Goal: Task Accomplishment & Management: Manage account settings

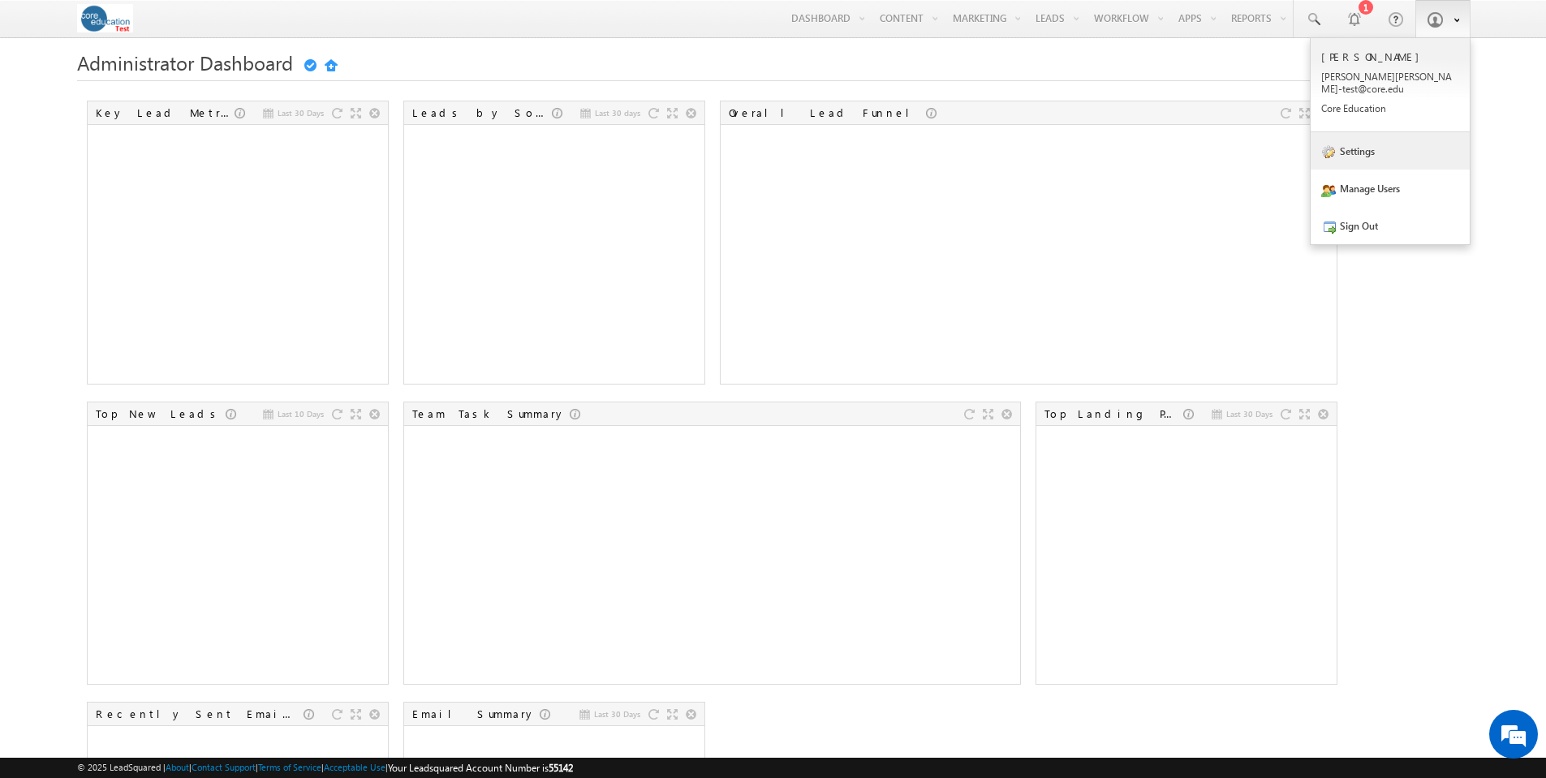
click at [1369, 136] on link "Settings" at bounding box center [1390, 150] width 159 height 37
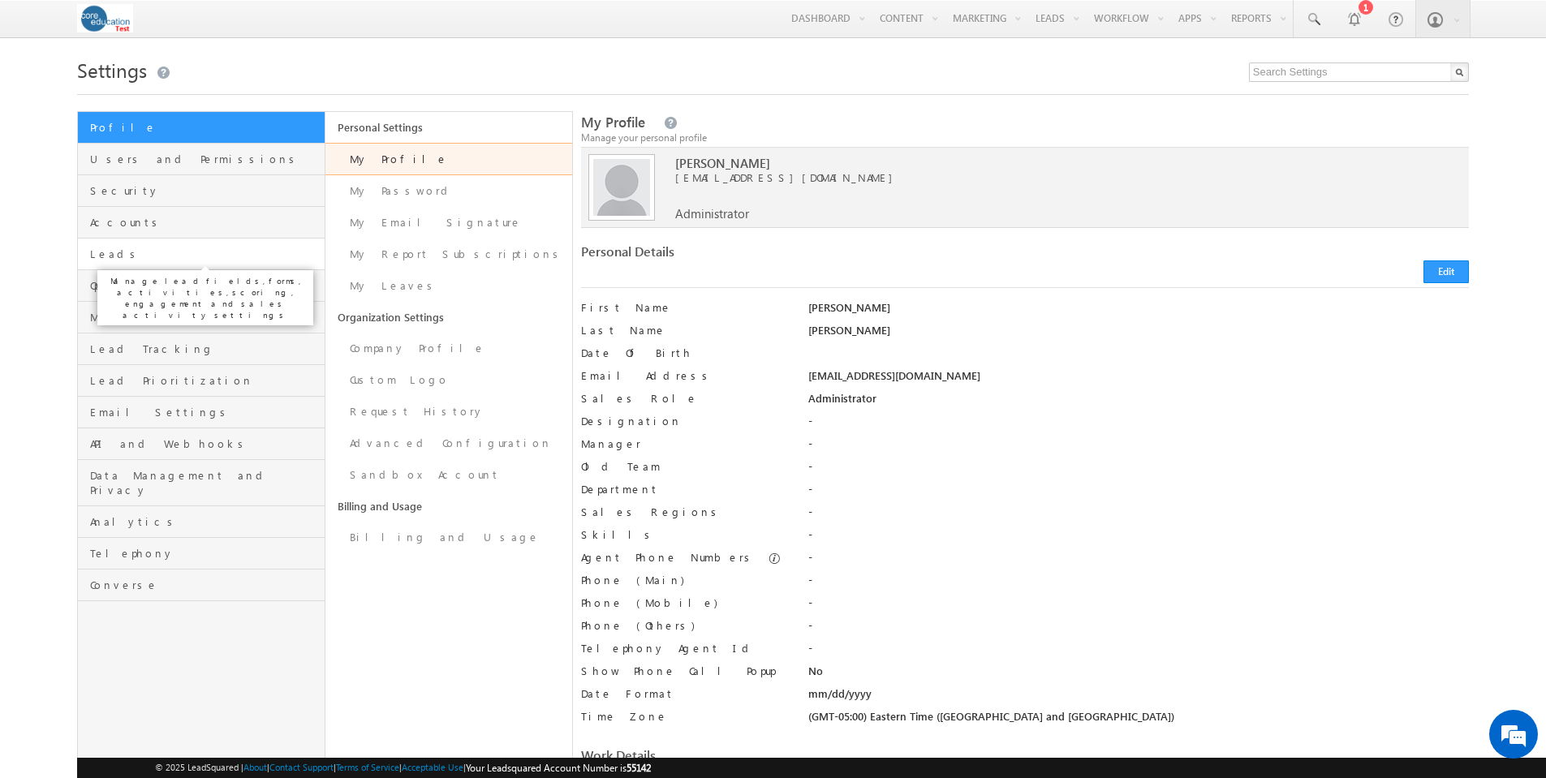
click at [111, 252] on span "Leads" at bounding box center [205, 254] width 230 height 15
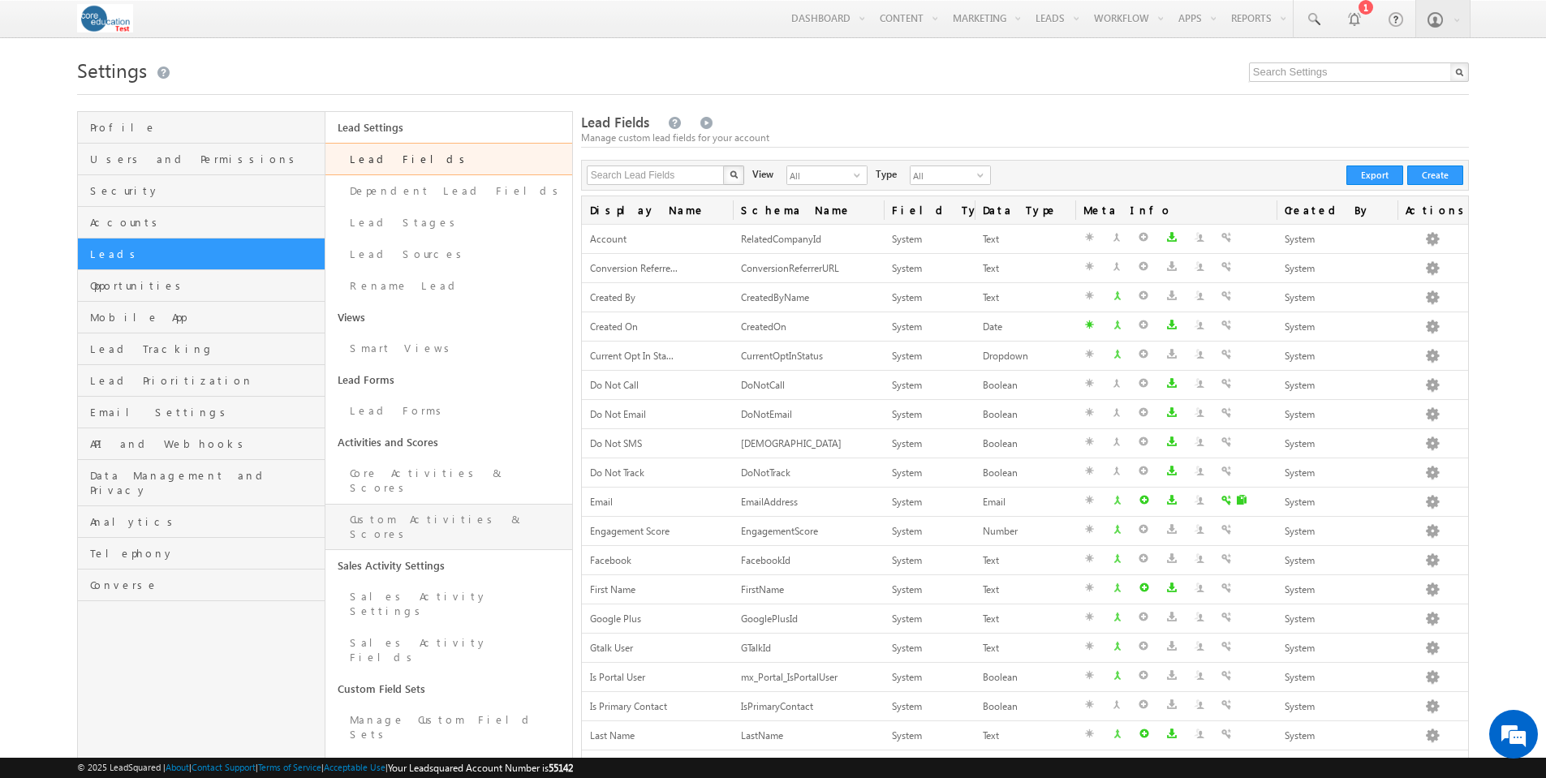
click at [402, 504] on link "Custom Activities & Scores" at bounding box center [449, 527] width 247 height 46
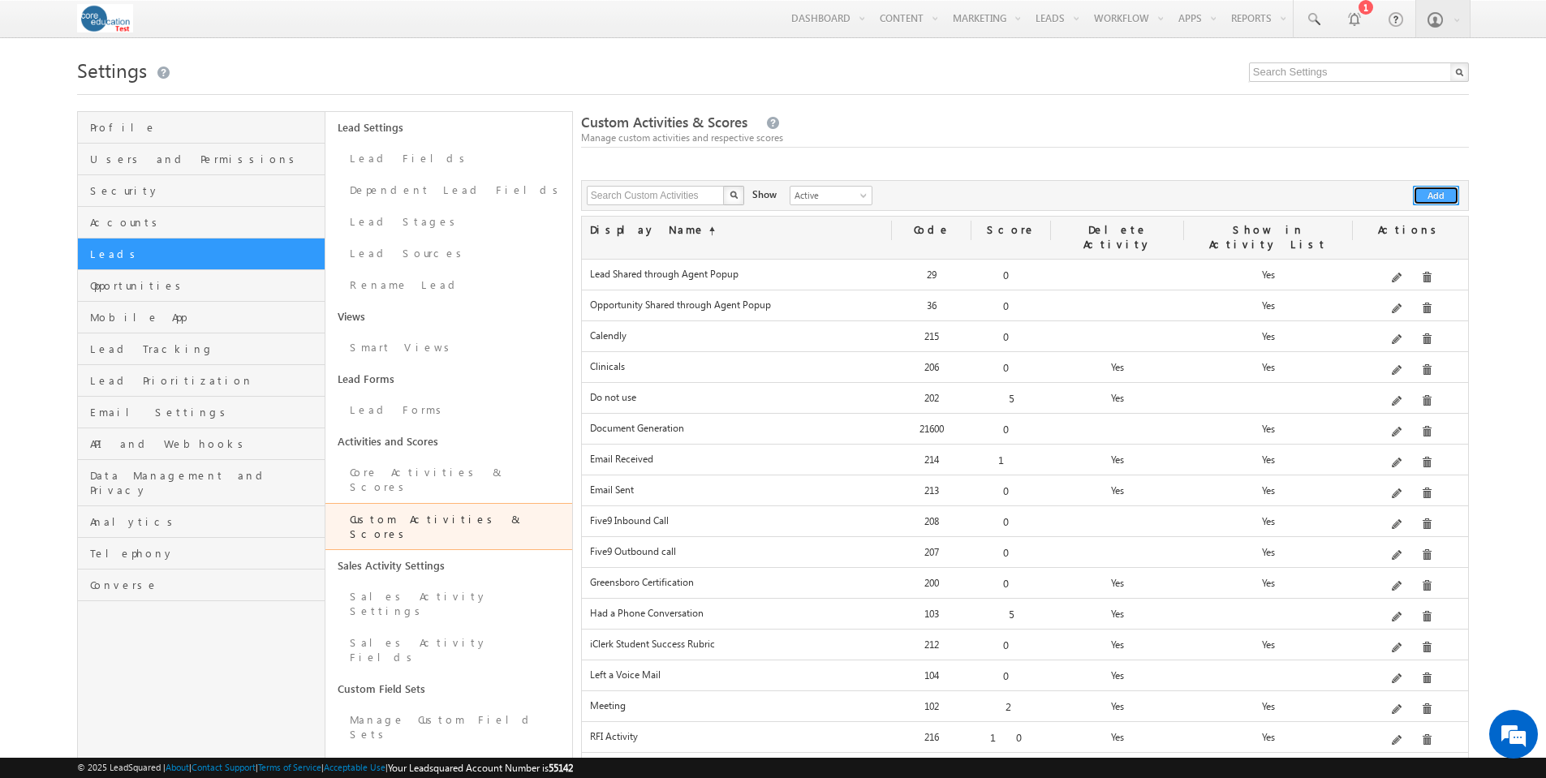
click at [1437, 196] on button "Add" at bounding box center [1436, 195] width 46 height 19
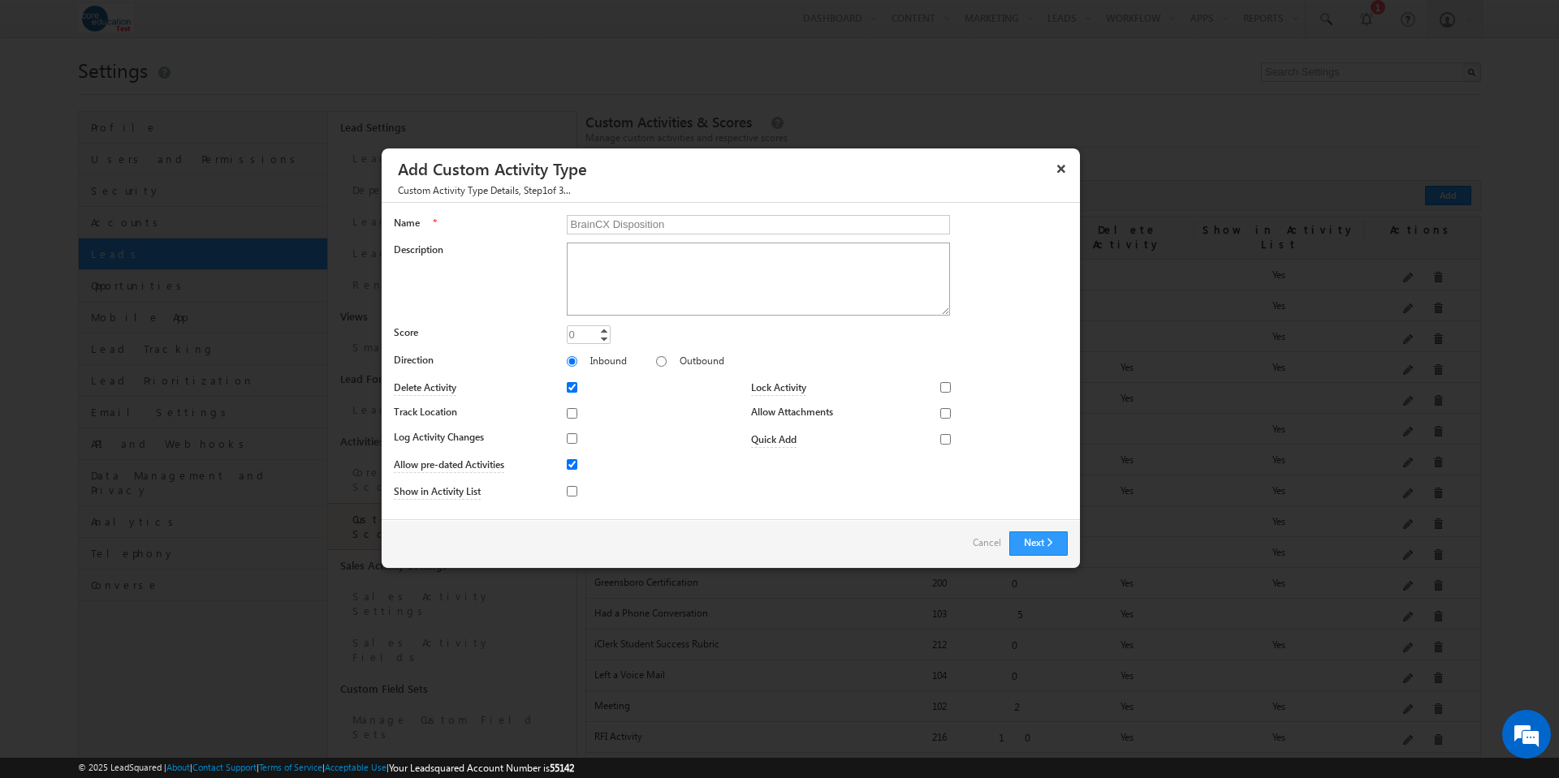
type input "BrainCX Disposition"
click at [599, 265] on textarea "Description" at bounding box center [759, 279] width 384 height 73
type textarea "Captures disposition of automated BrainCX calls to leads"
click at [571, 490] on input "Show in Activity List" at bounding box center [572, 491] width 11 height 11
checkbox input "true"
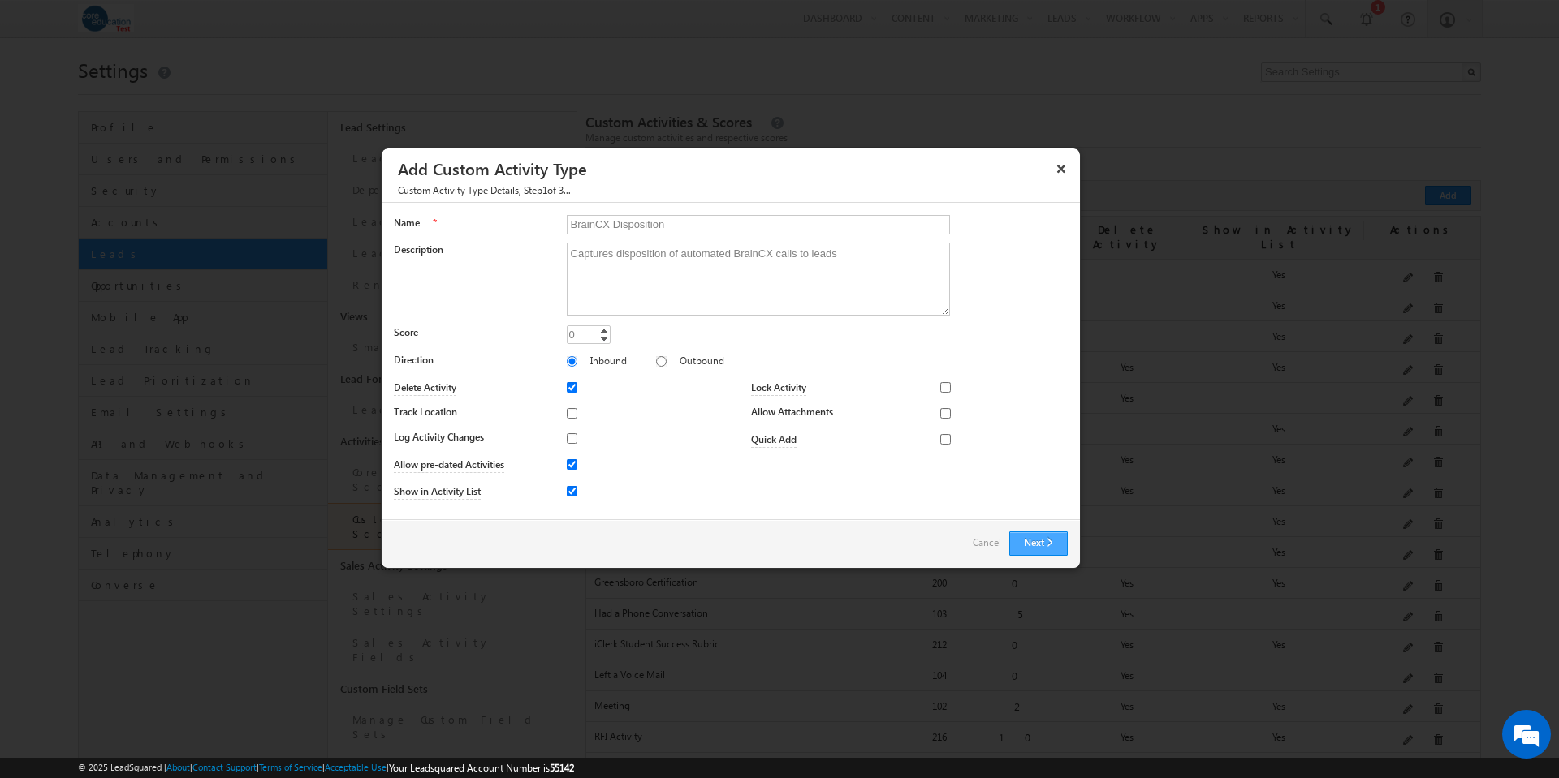
click at [1033, 541] on button "Next" at bounding box center [1038, 544] width 58 height 24
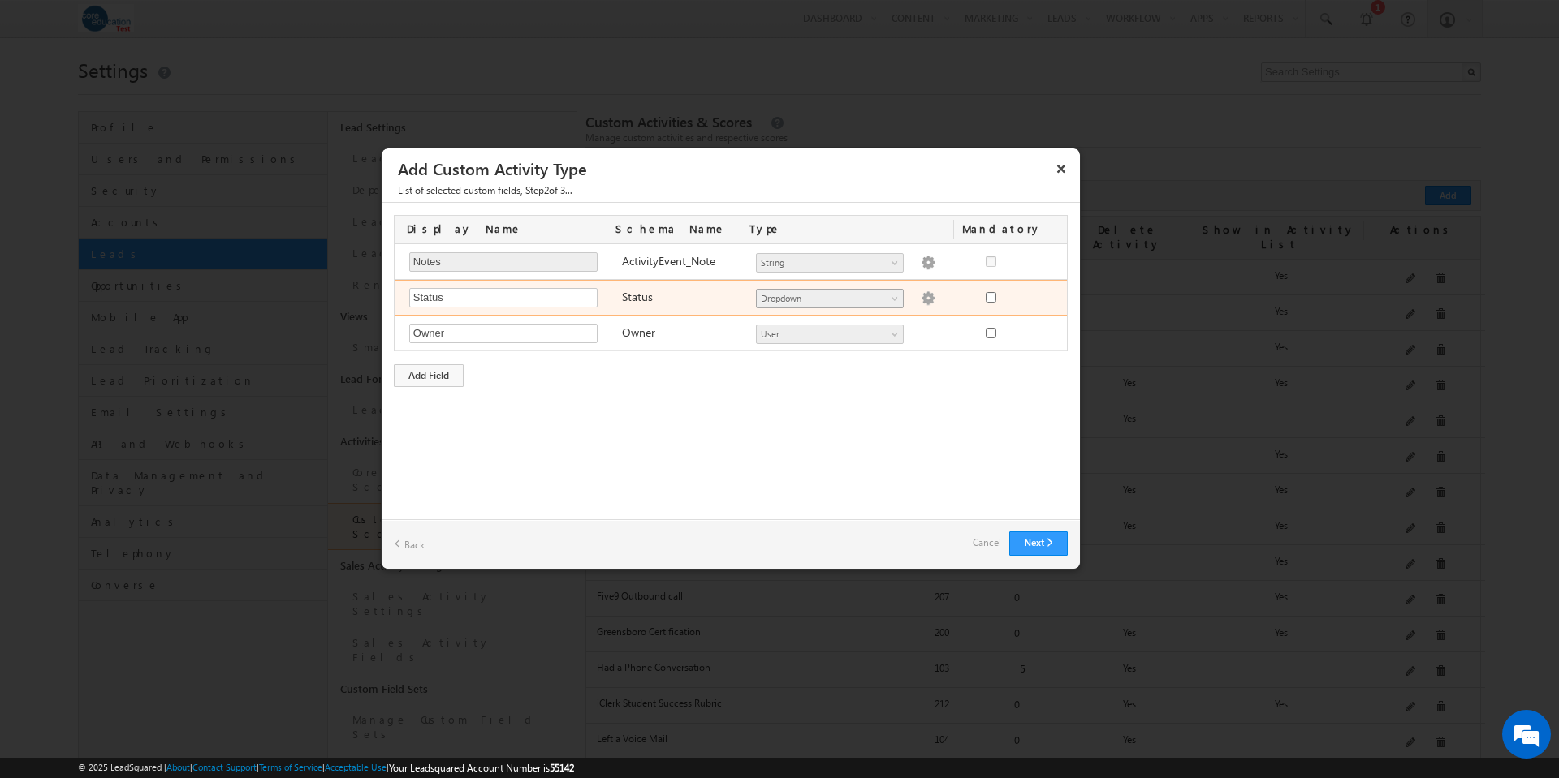
click at [897, 296] on span at bounding box center [896, 301] width 13 height 13
click at [921, 297] on img at bounding box center [928, 298] width 15 height 15
type textarea "Active Inactive"
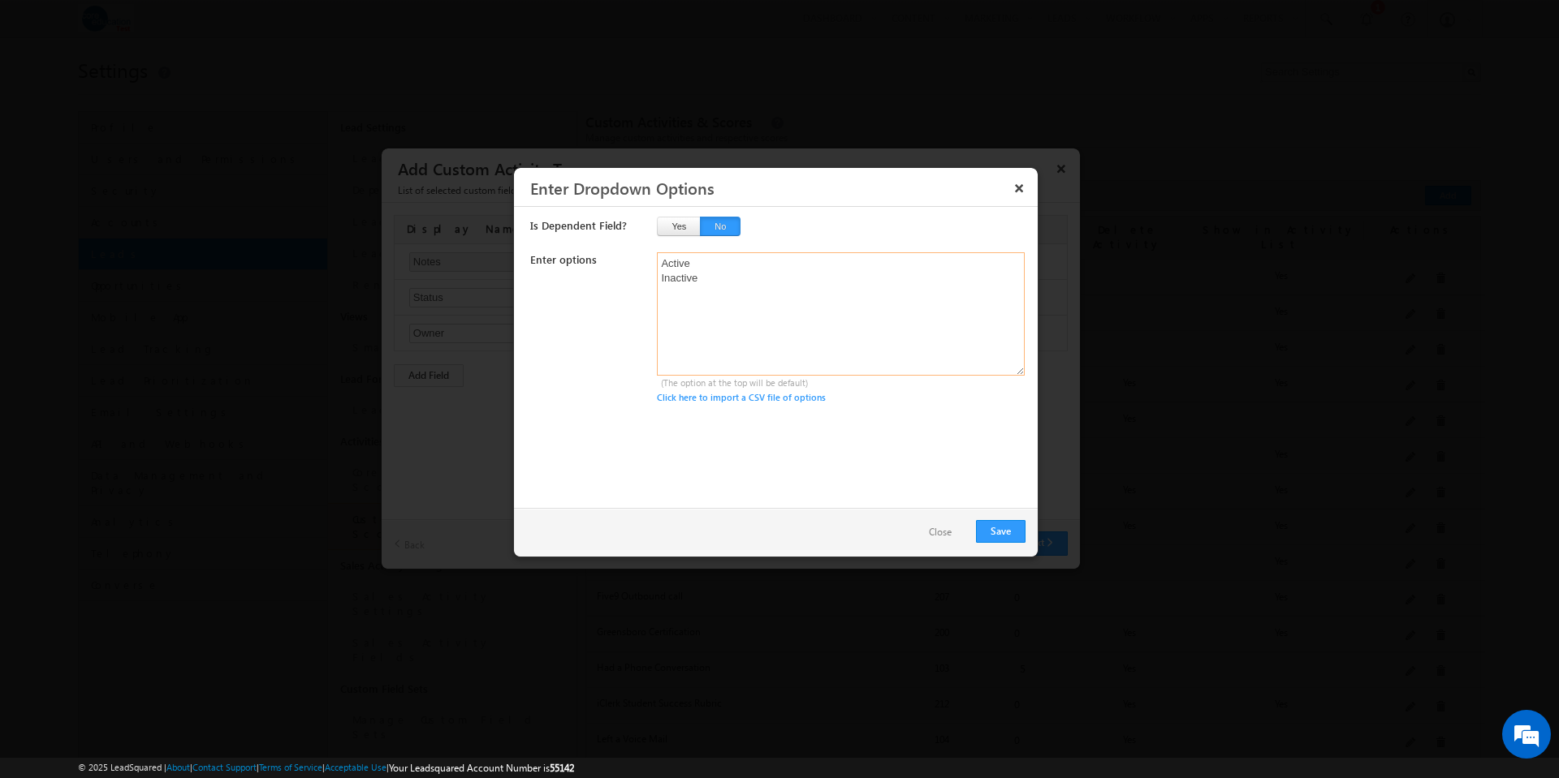
click at [662, 265] on textarea "Active Inactive" at bounding box center [841, 313] width 368 height 123
type textarea "Active Inactive"
click at [998, 529] on button "Save" at bounding box center [1001, 531] width 50 height 23
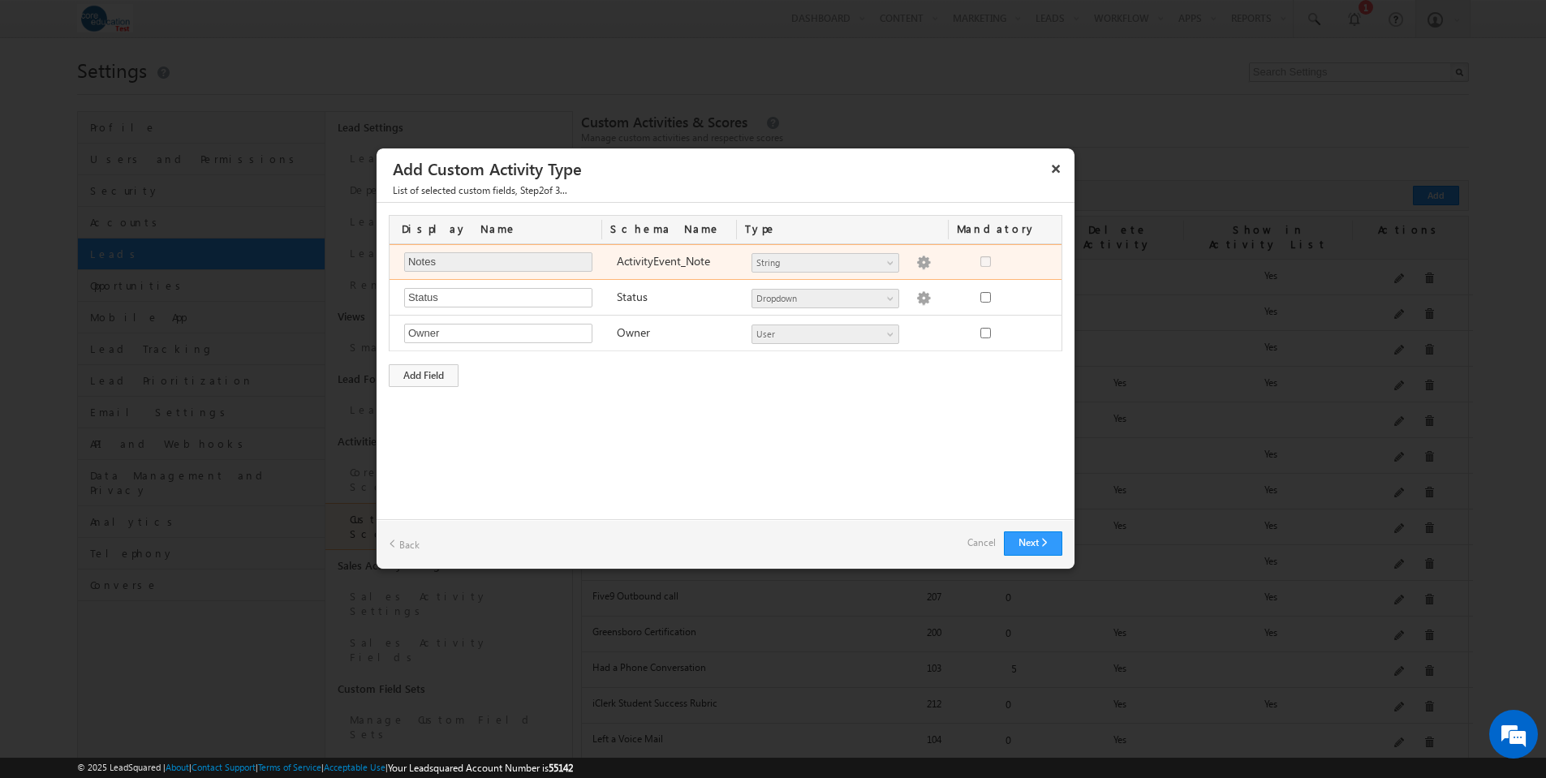
click at [916, 258] on img at bounding box center [923, 263] width 15 height 15
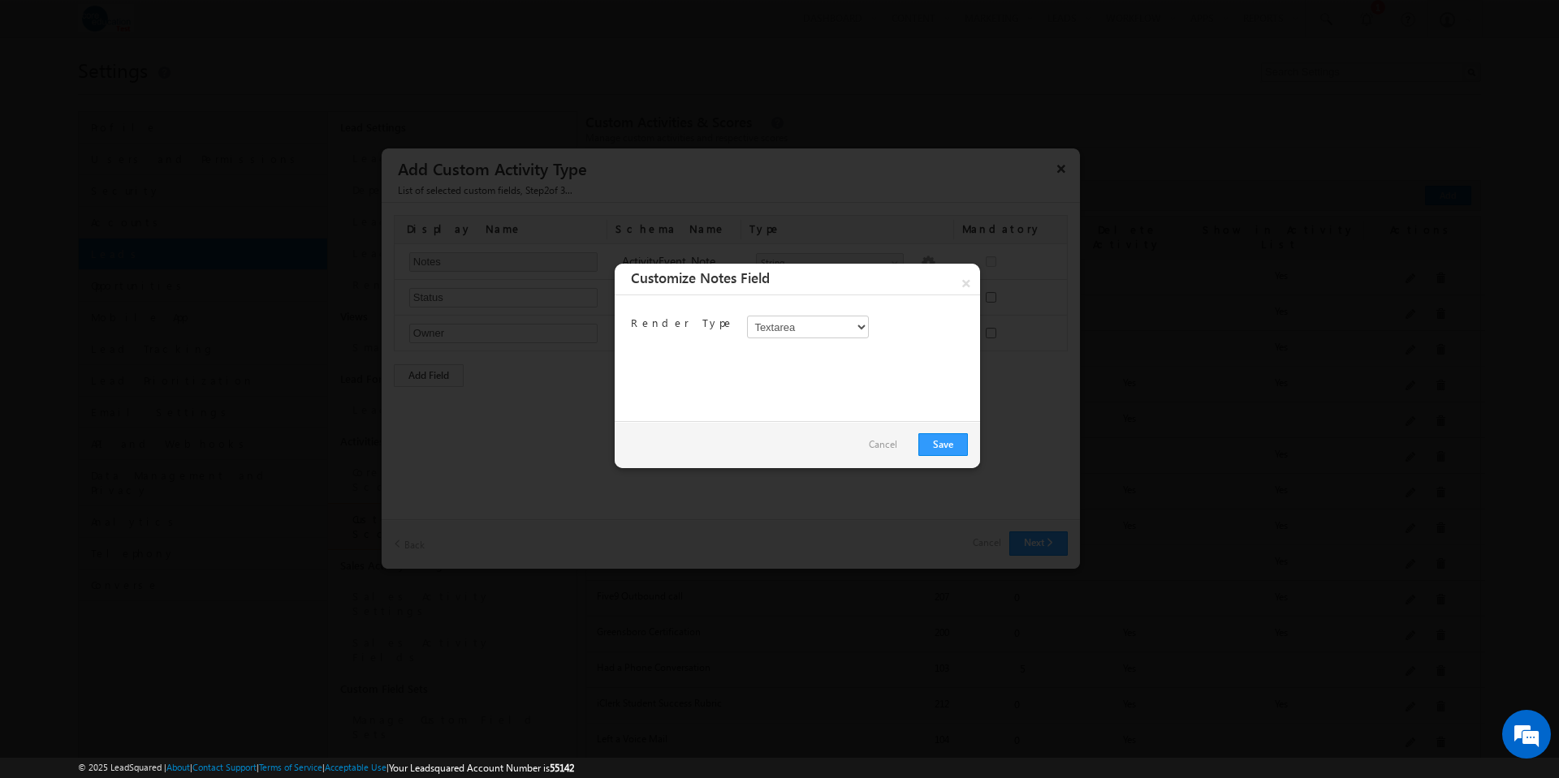
click at [890, 444] on link "Cancel" at bounding box center [883, 444] width 28 height 23
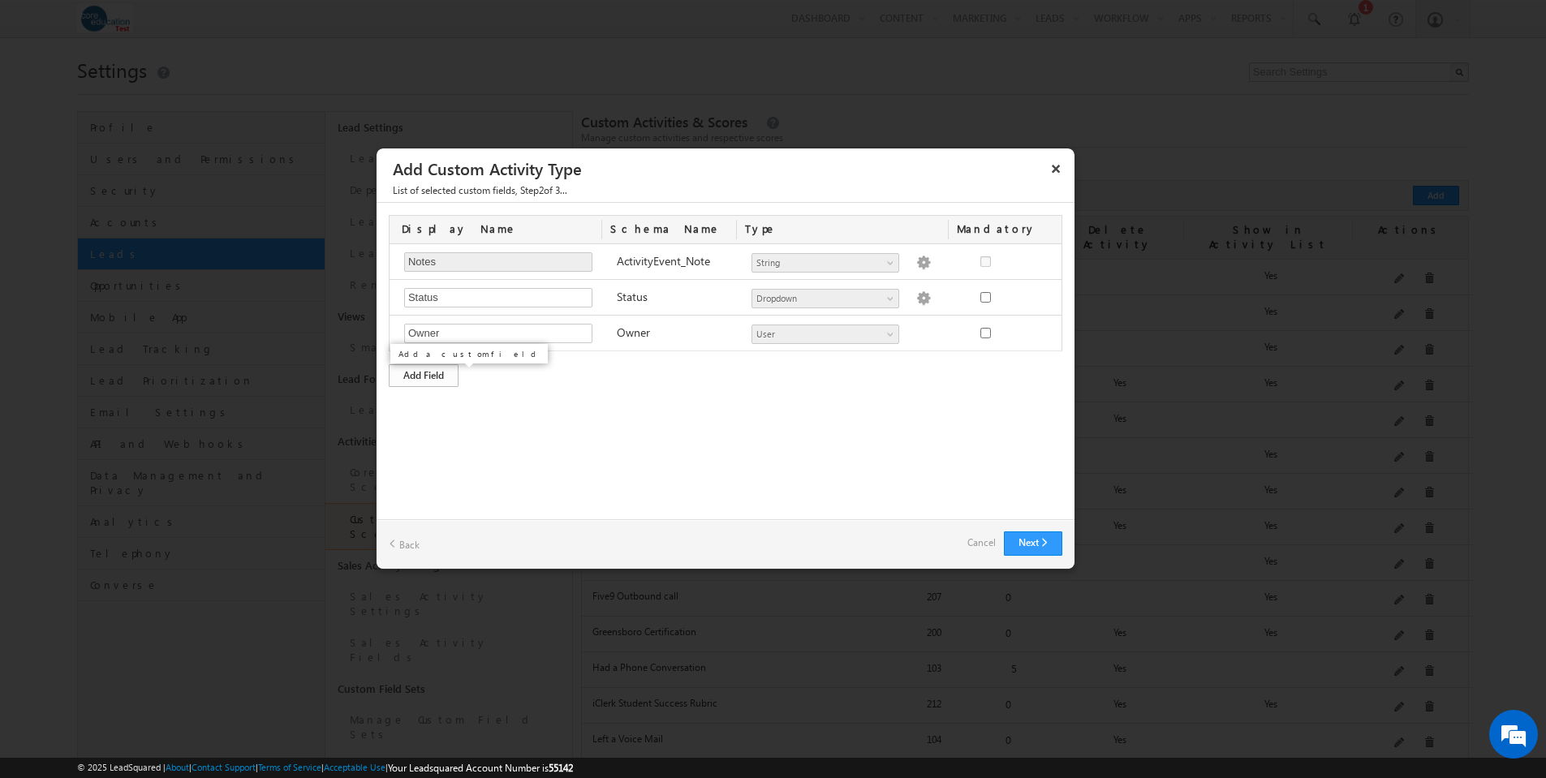
click at [433, 377] on div "Add Field" at bounding box center [424, 375] width 70 height 23
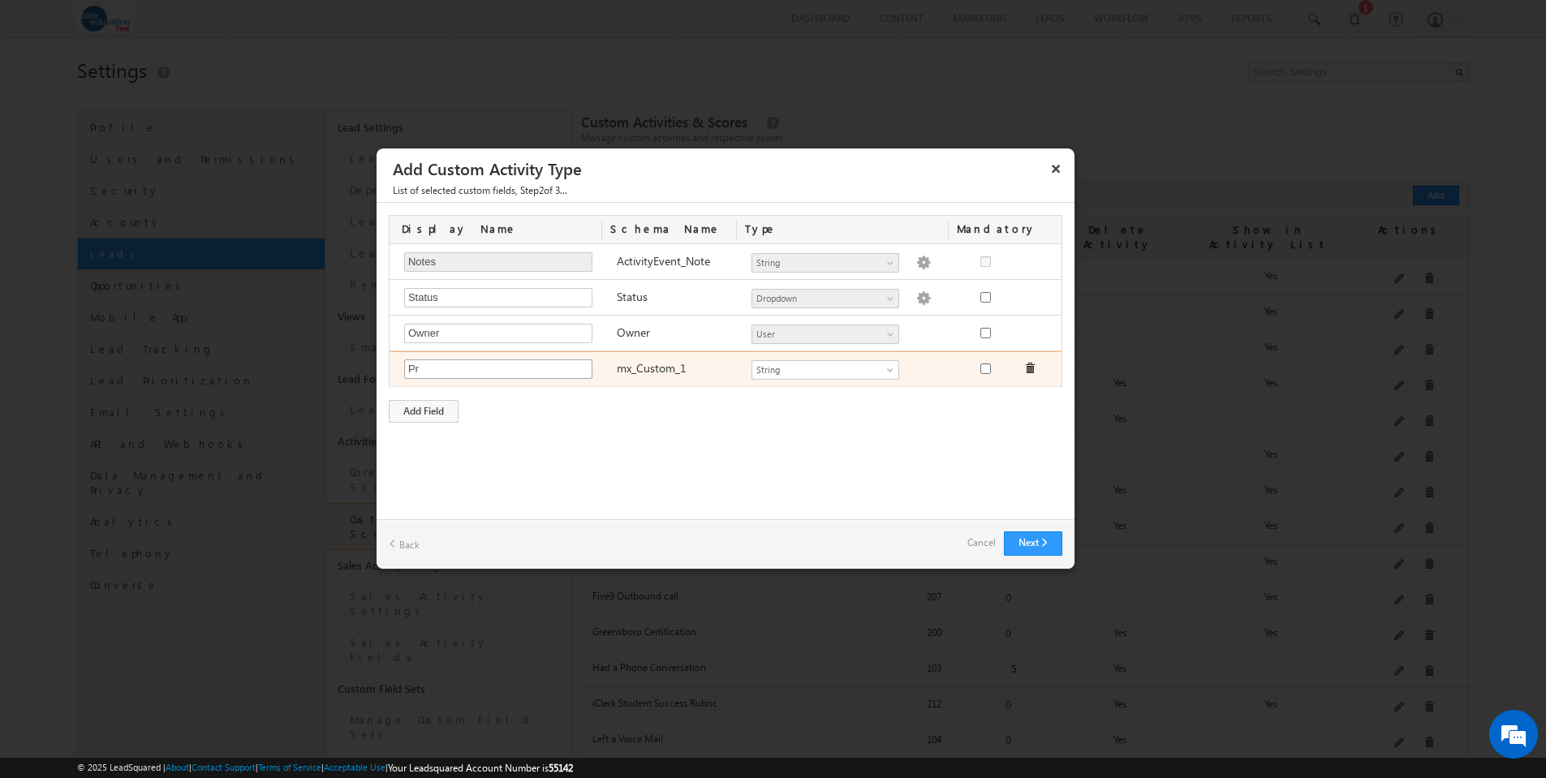
type input "P"
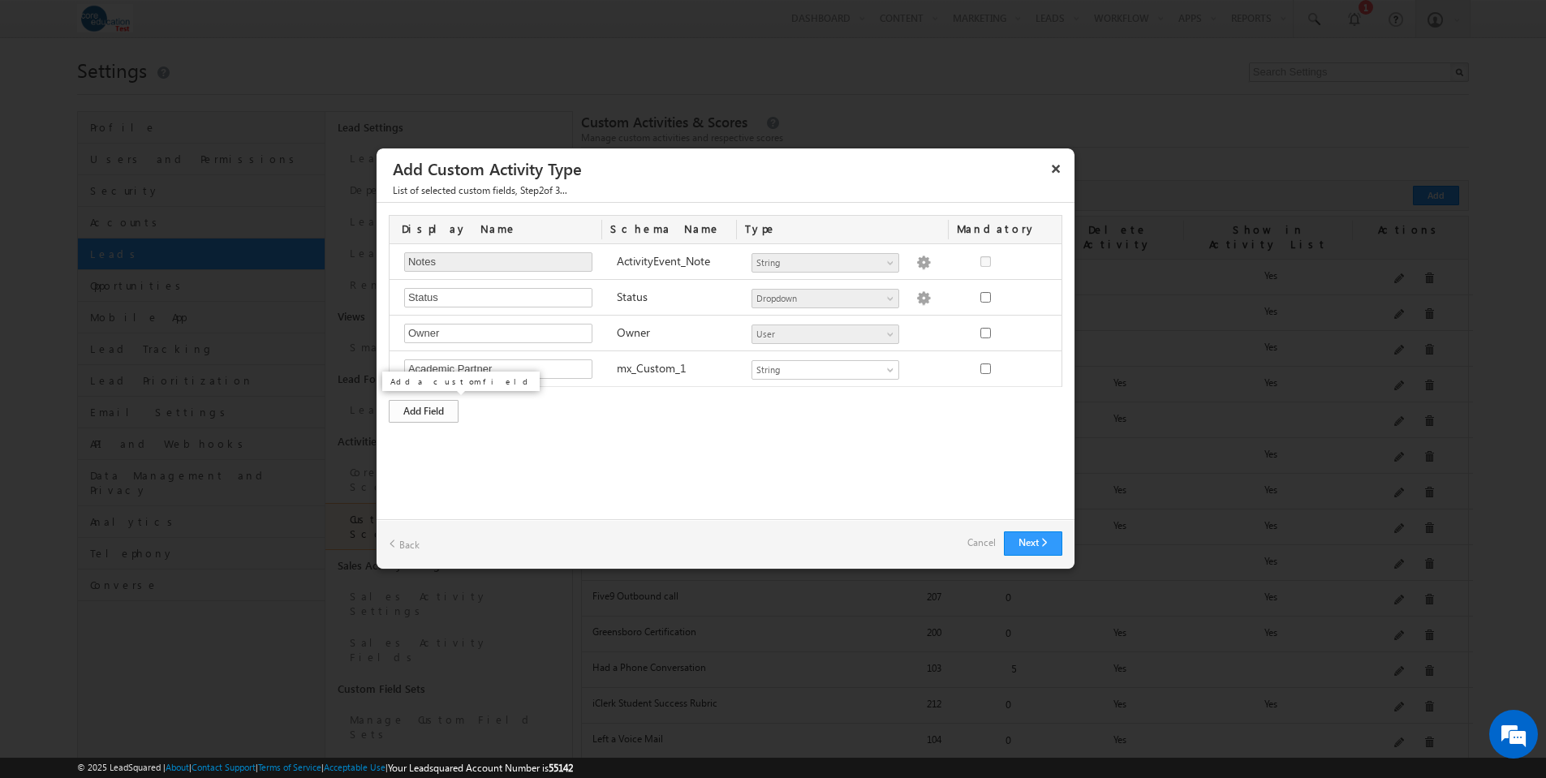
type input "Academic Partner"
click at [429, 408] on div "Add Field" at bounding box center [424, 411] width 70 height 23
type input "Program of Interest"
click at [438, 442] on div "Add Field" at bounding box center [424, 447] width 70 height 23
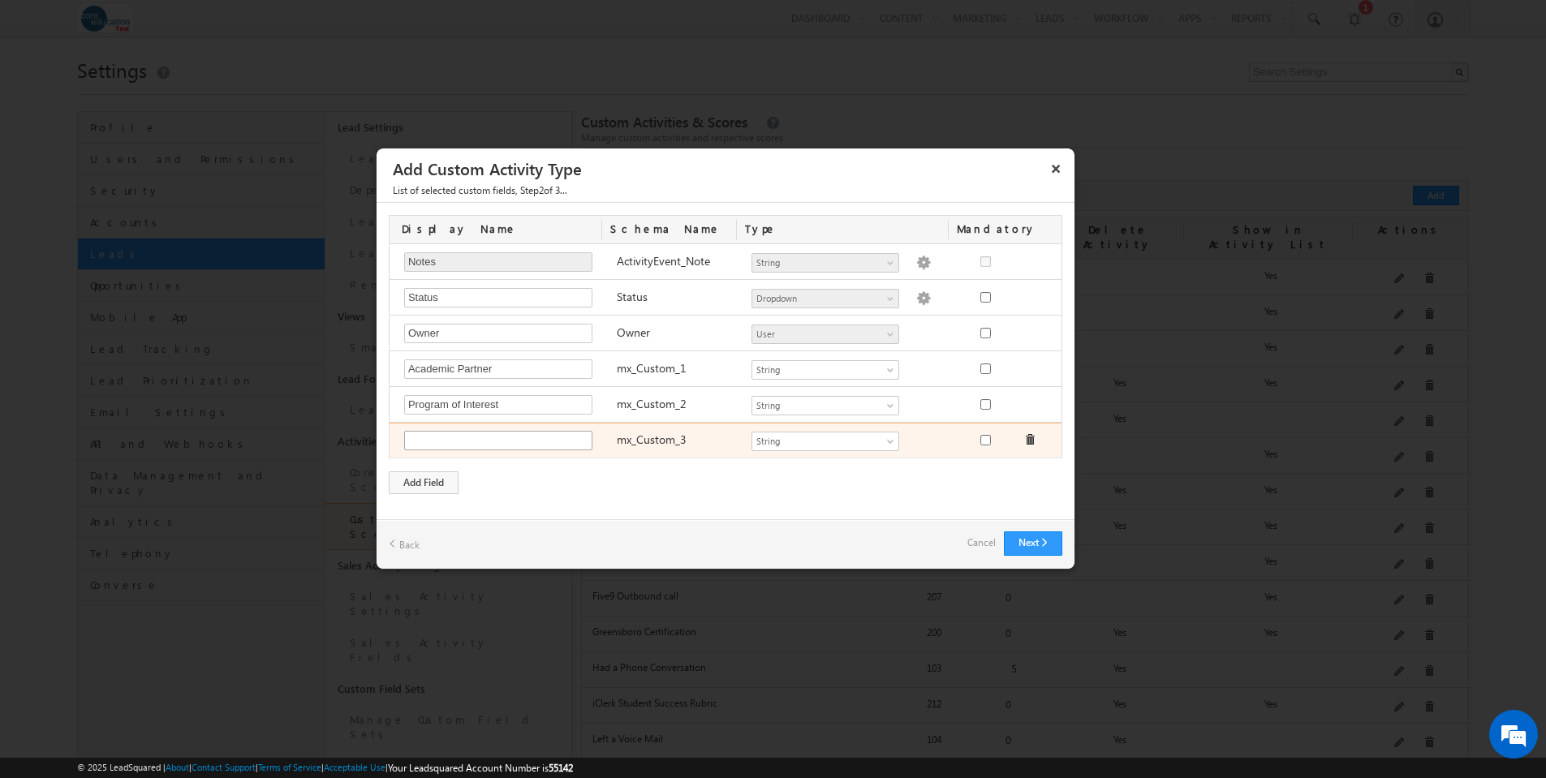
click at [518, 441] on input "text" at bounding box center [498, 440] width 188 height 19
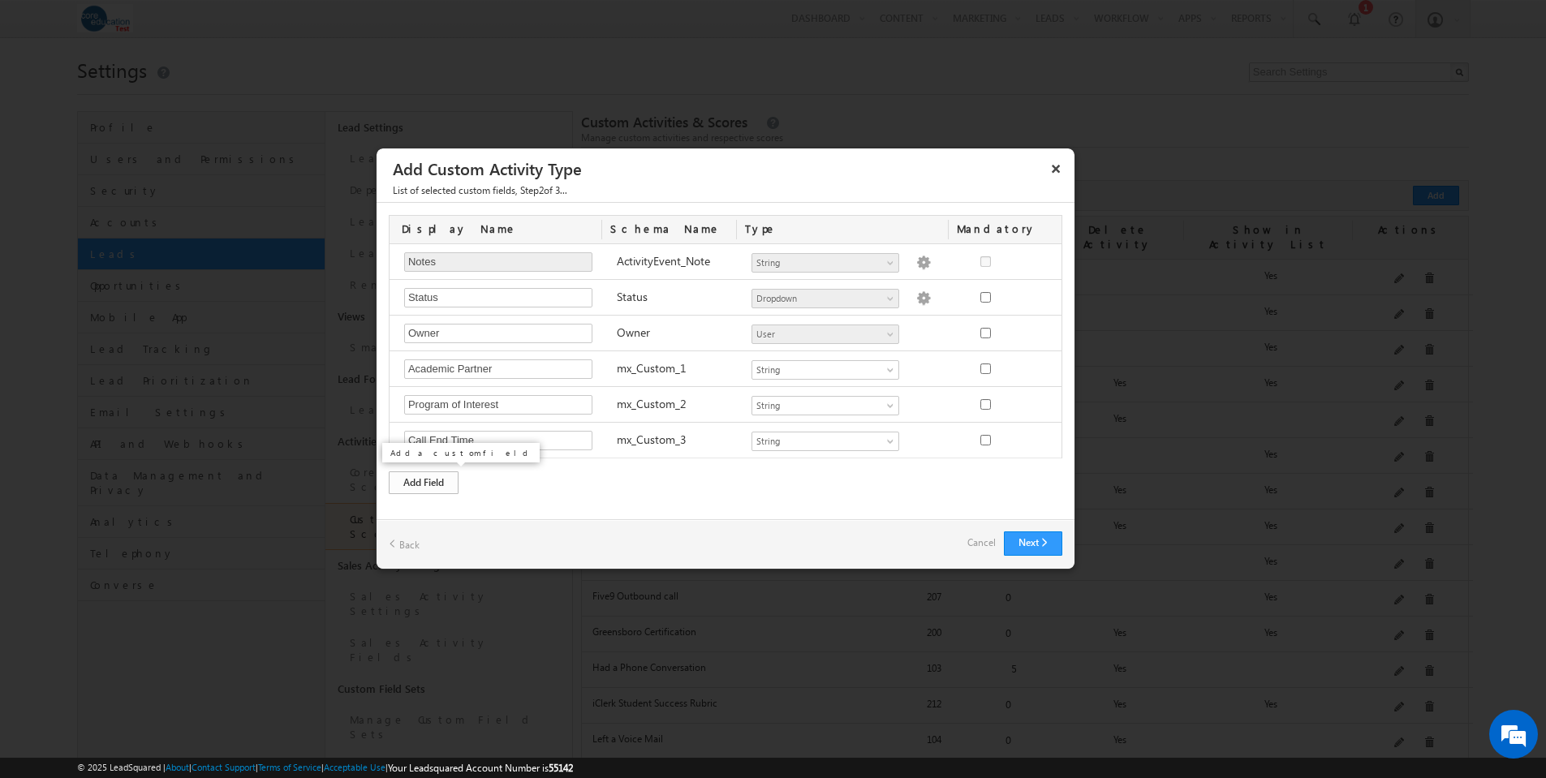
type input "Call End Time"
click at [434, 482] on div "Add Field" at bounding box center [424, 483] width 70 height 23
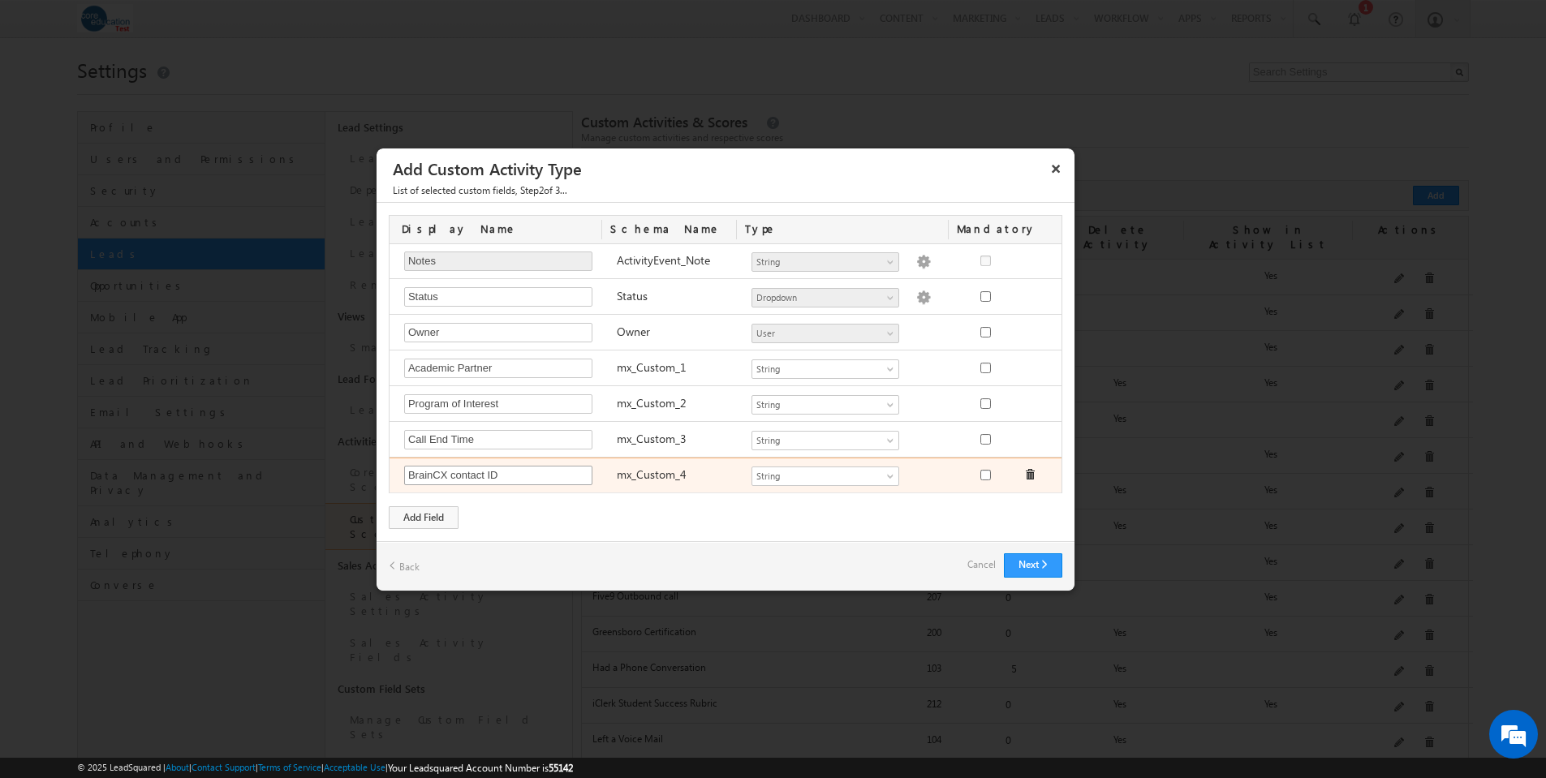
click at [455, 472] on input "BrainCX contact ID" at bounding box center [498, 475] width 188 height 19
type input "BrainCX Contact ID"
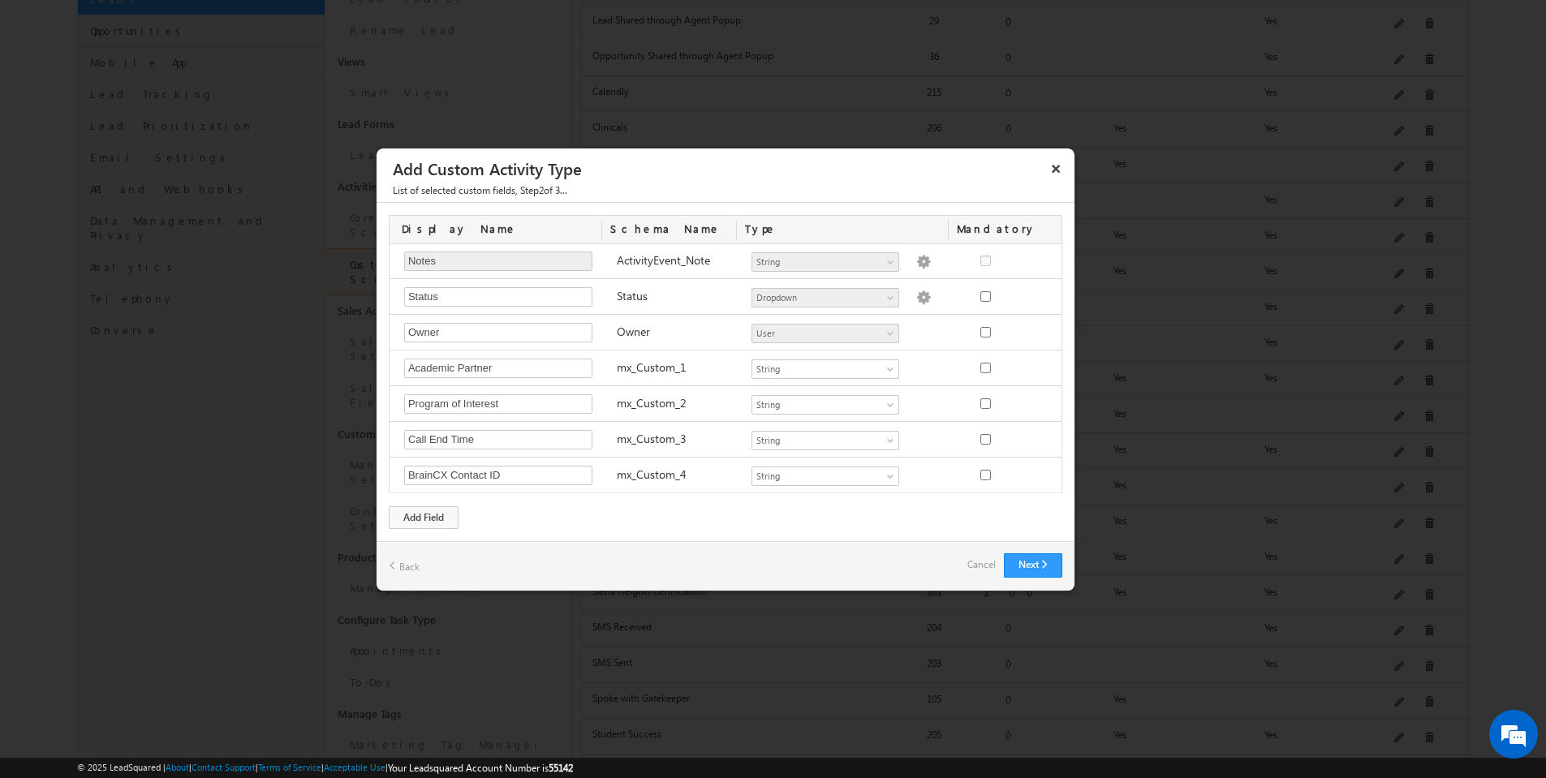
drag, startPoint x: 529, startPoint y: 477, endPoint x: 360, endPoint y: 469, distance: 169.0
click at [360, 469] on body "Menu [PERSON_NAME] [PERSON_NAME] -test @core" at bounding box center [773, 355] width 1546 height 1220
type input "BrainCX Contact ID"
click at [442, 517] on div "Add Field" at bounding box center [424, 518] width 70 height 23
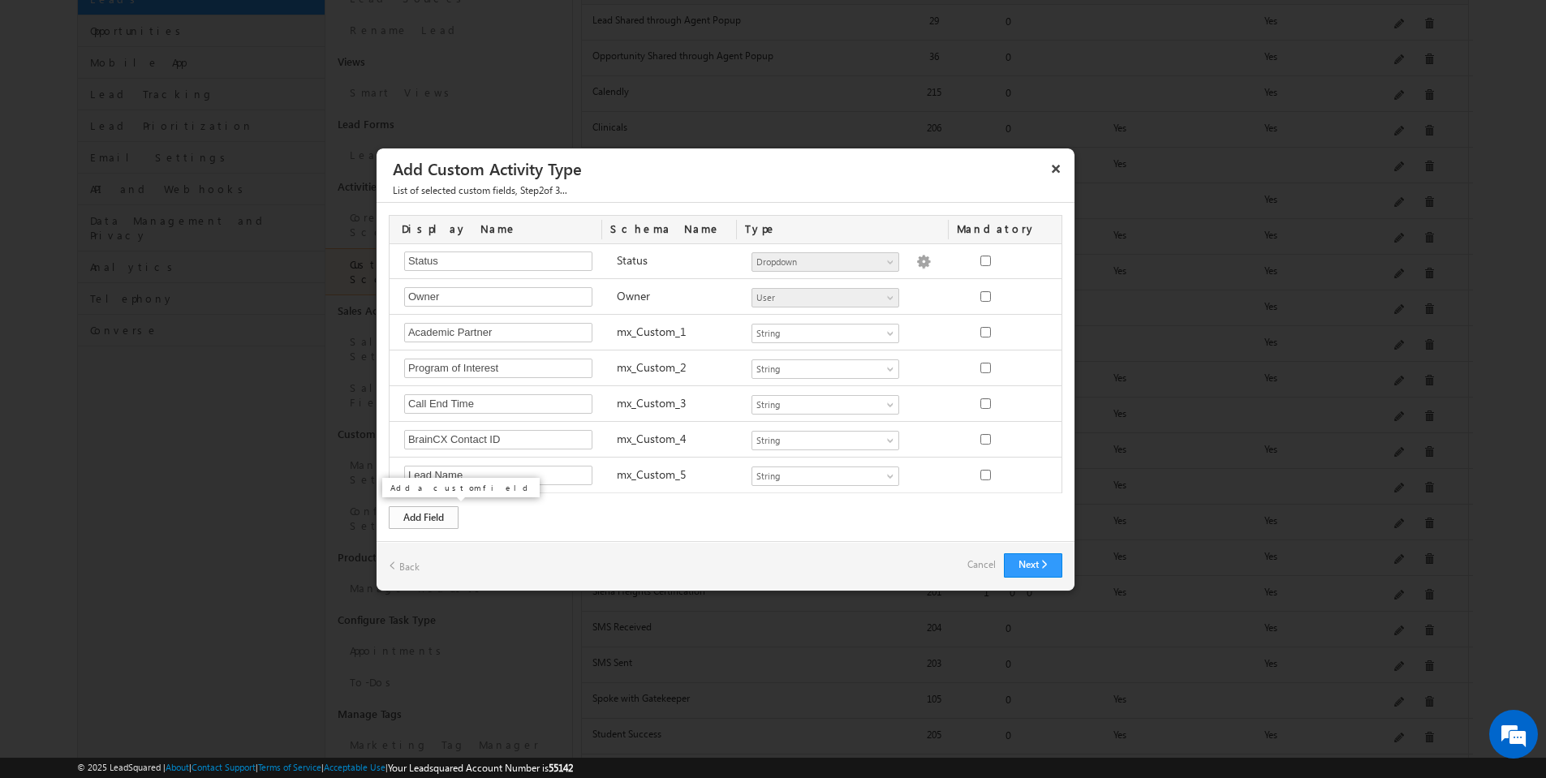
type input "Lead Name"
click at [445, 516] on div "Add Field" at bounding box center [424, 518] width 70 height 23
type input "Phone"
click at [439, 515] on div "Add Field" at bounding box center [424, 518] width 70 height 23
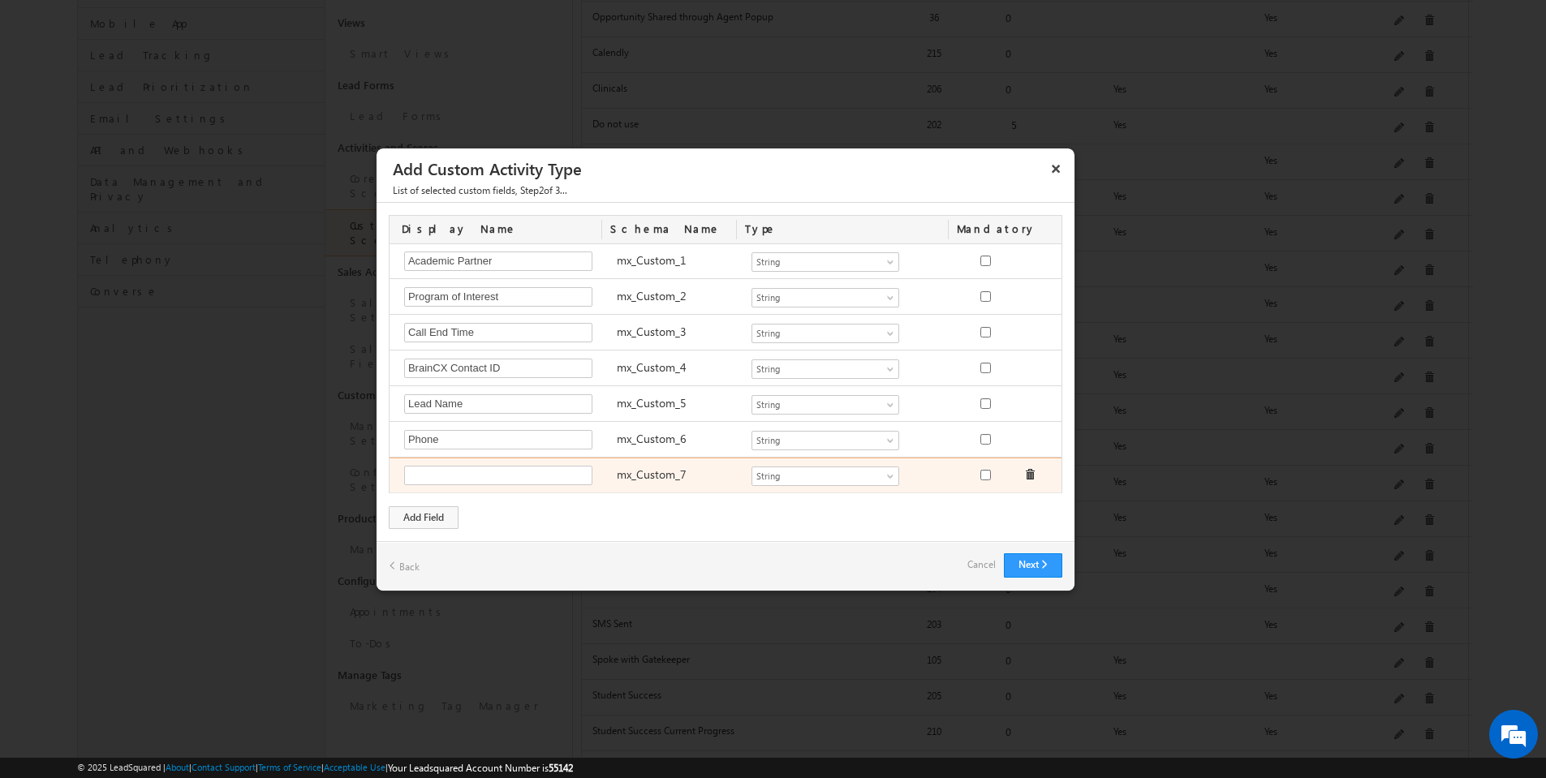
scroll to position [296, 0]
type input "Created On"
click at [886, 474] on span at bounding box center [892, 479] width 13 height 13
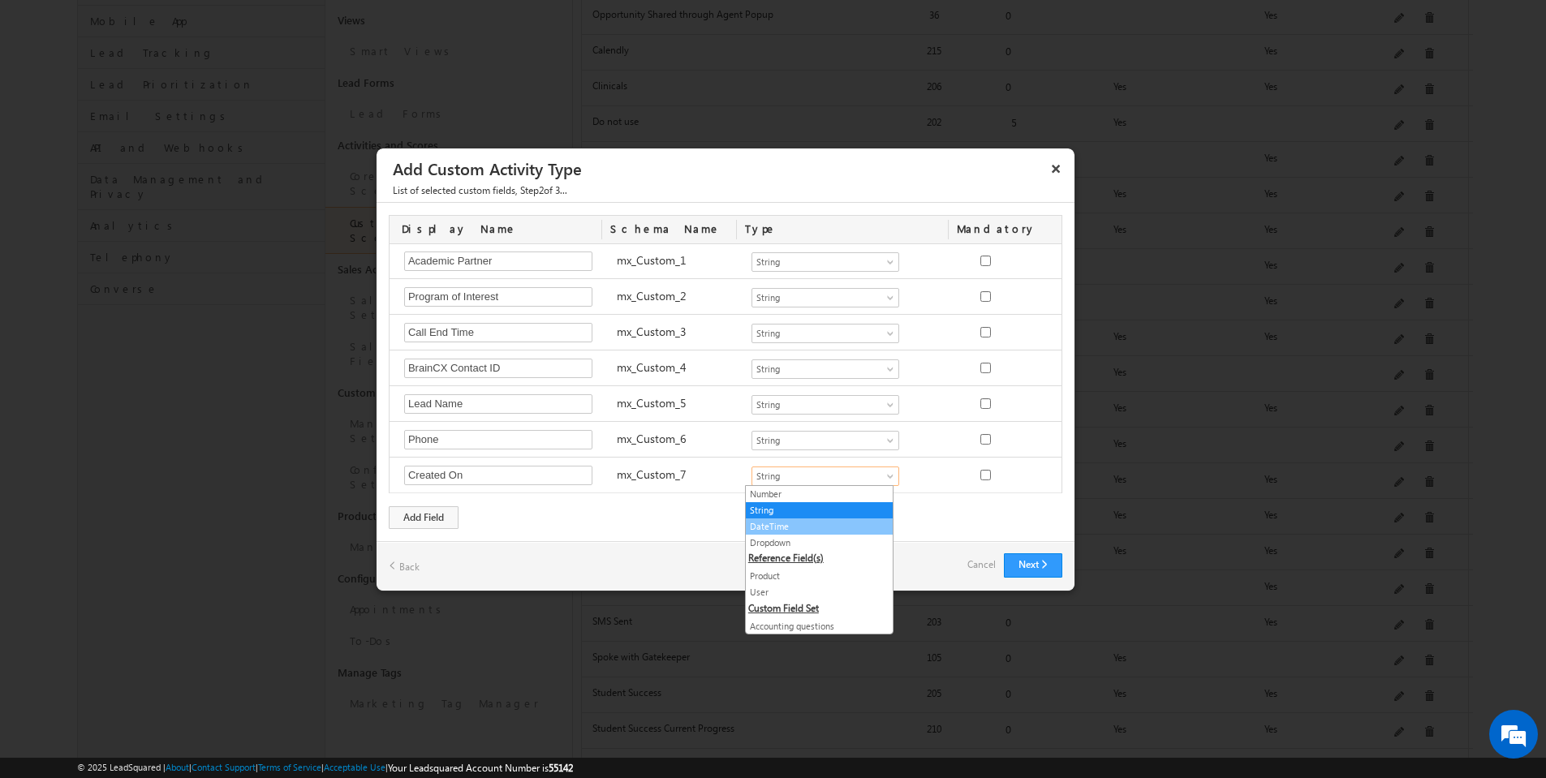
click at [830, 527] on link "DateTime" at bounding box center [819, 527] width 147 height 15
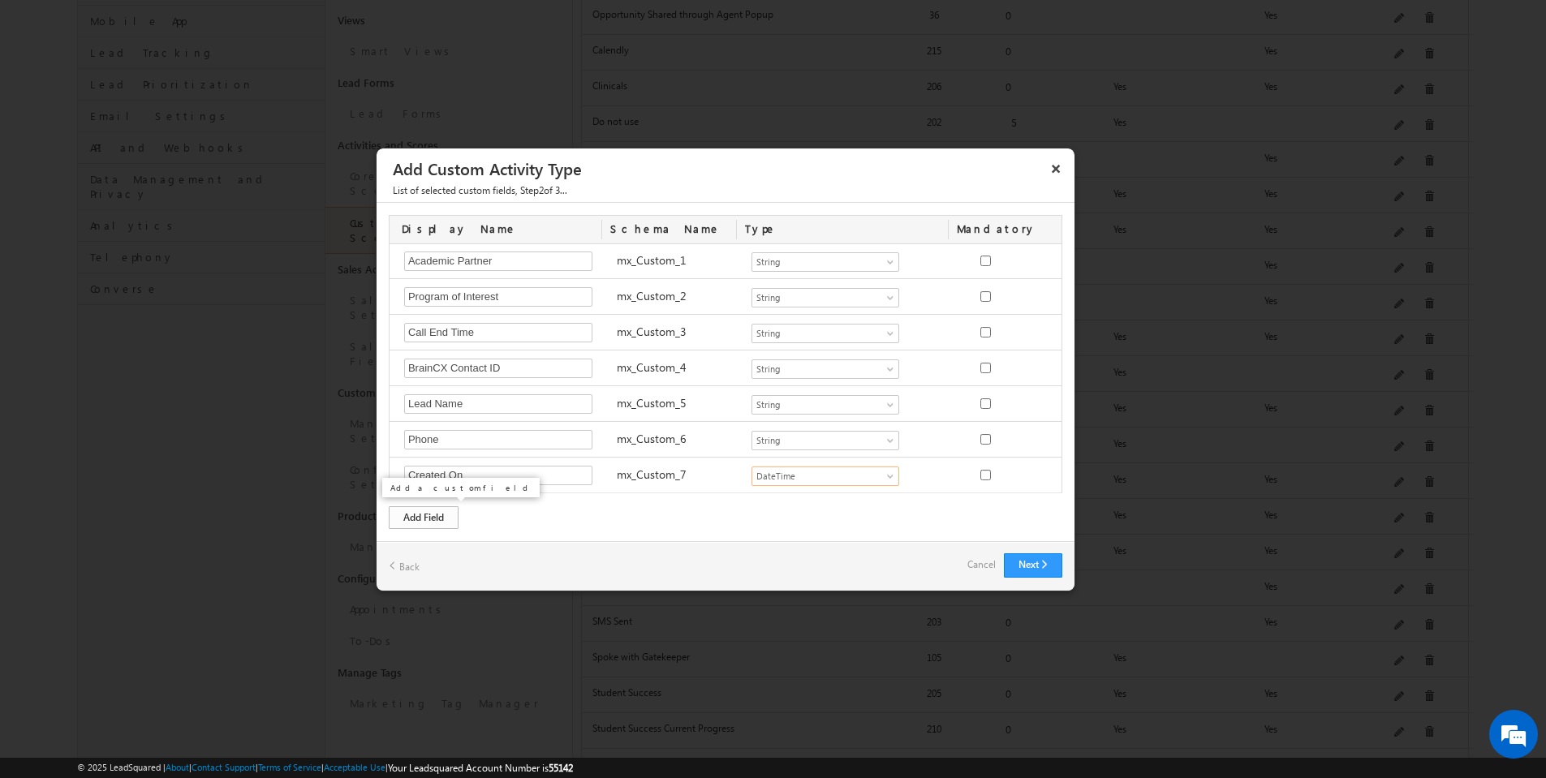
click at [447, 515] on div "Add Field" at bounding box center [424, 518] width 70 height 23
type input "Workflow ID"
click at [435, 519] on div "Add Field" at bounding box center [424, 518] width 70 height 23
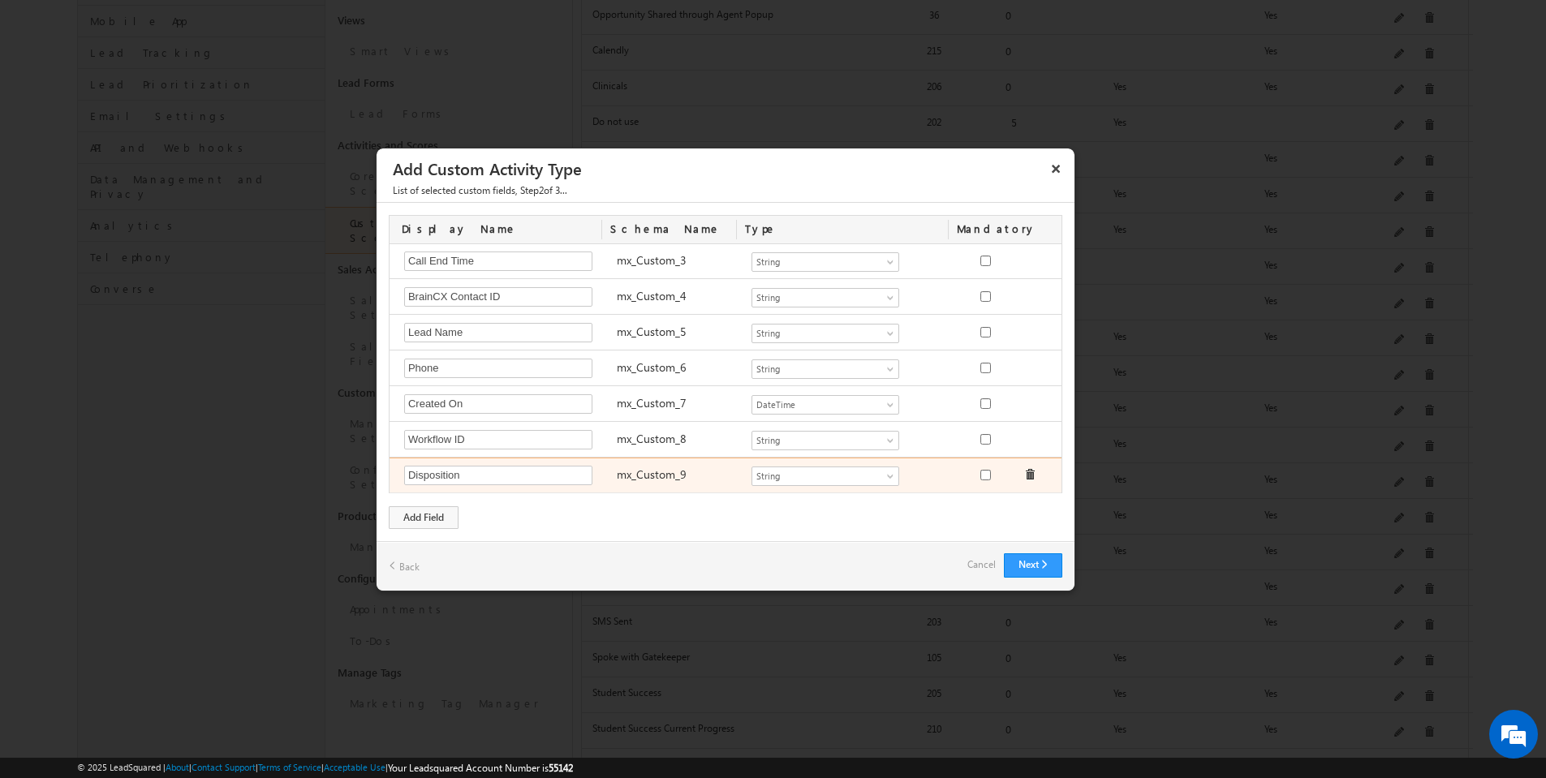
drag, startPoint x: 469, startPoint y: 473, endPoint x: 399, endPoint y: 477, distance: 70.7
click at [399, 477] on div "Disposition Required Field" at bounding box center [502, 477] width 213 height 23
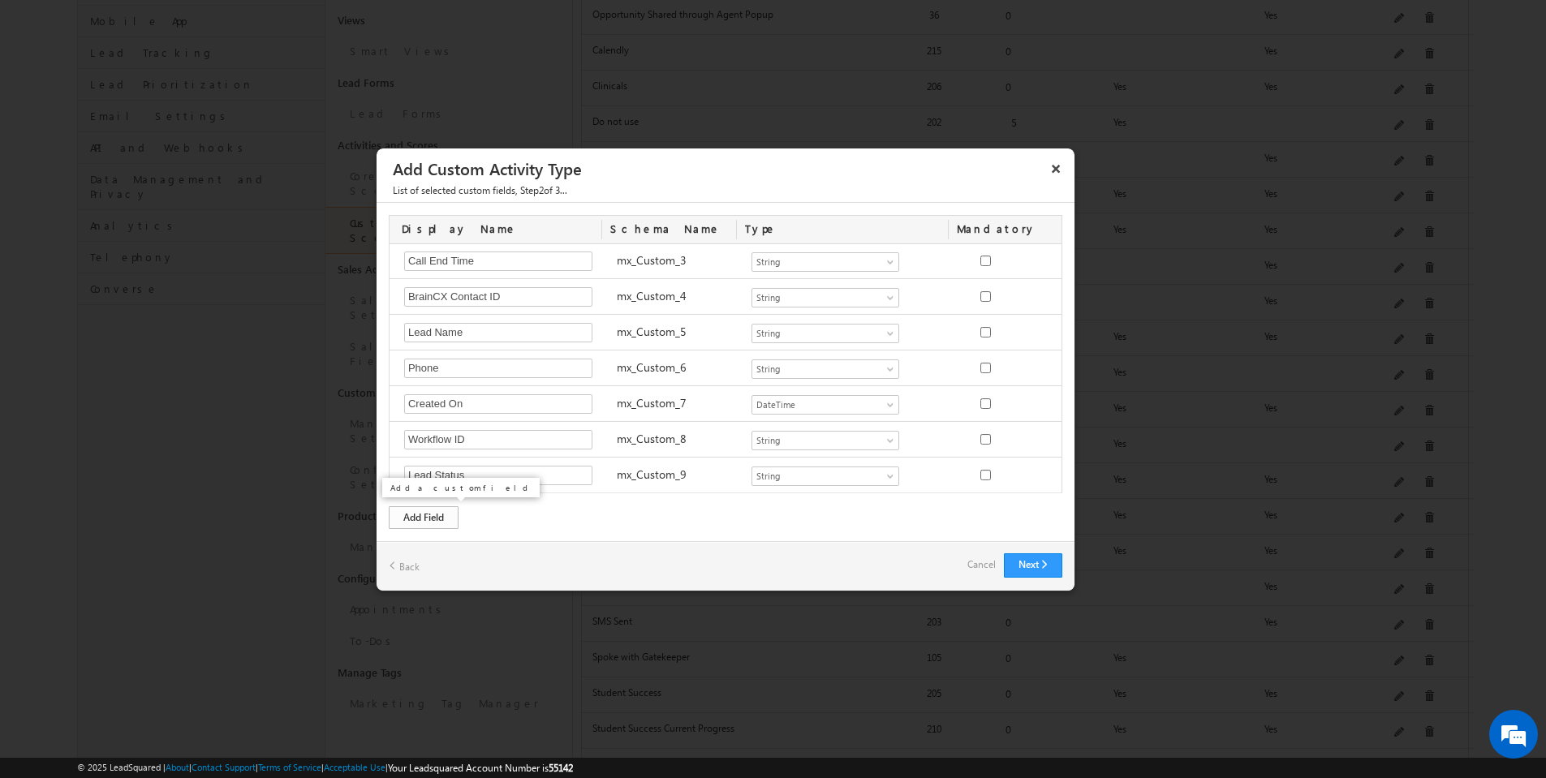
type input "Lead Status"
click at [438, 517] on div "Add Field" at bounding box center [424, 518] width 70 height 23
type input "Lead Stage"
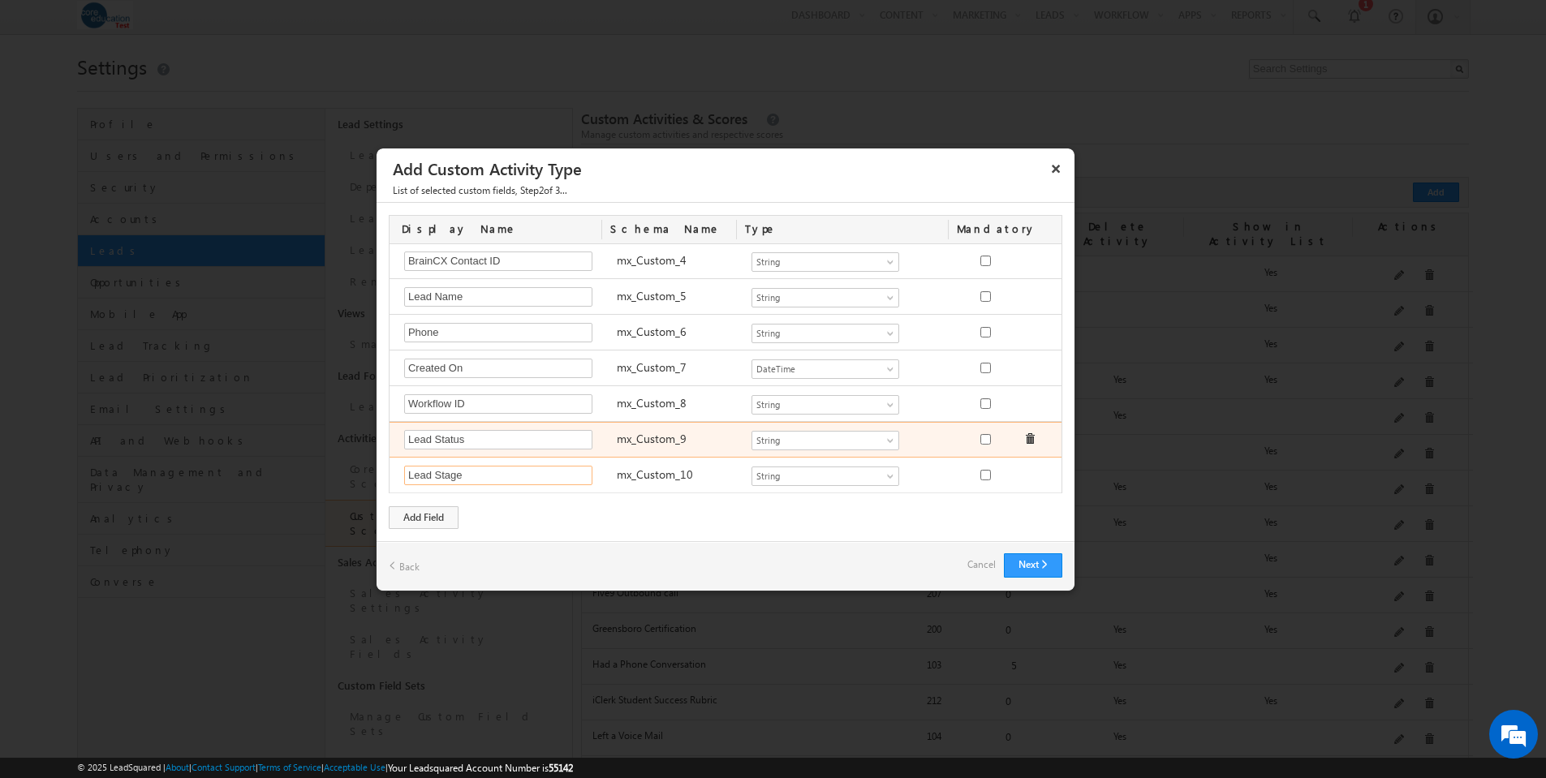
scroll to position [6, 0]
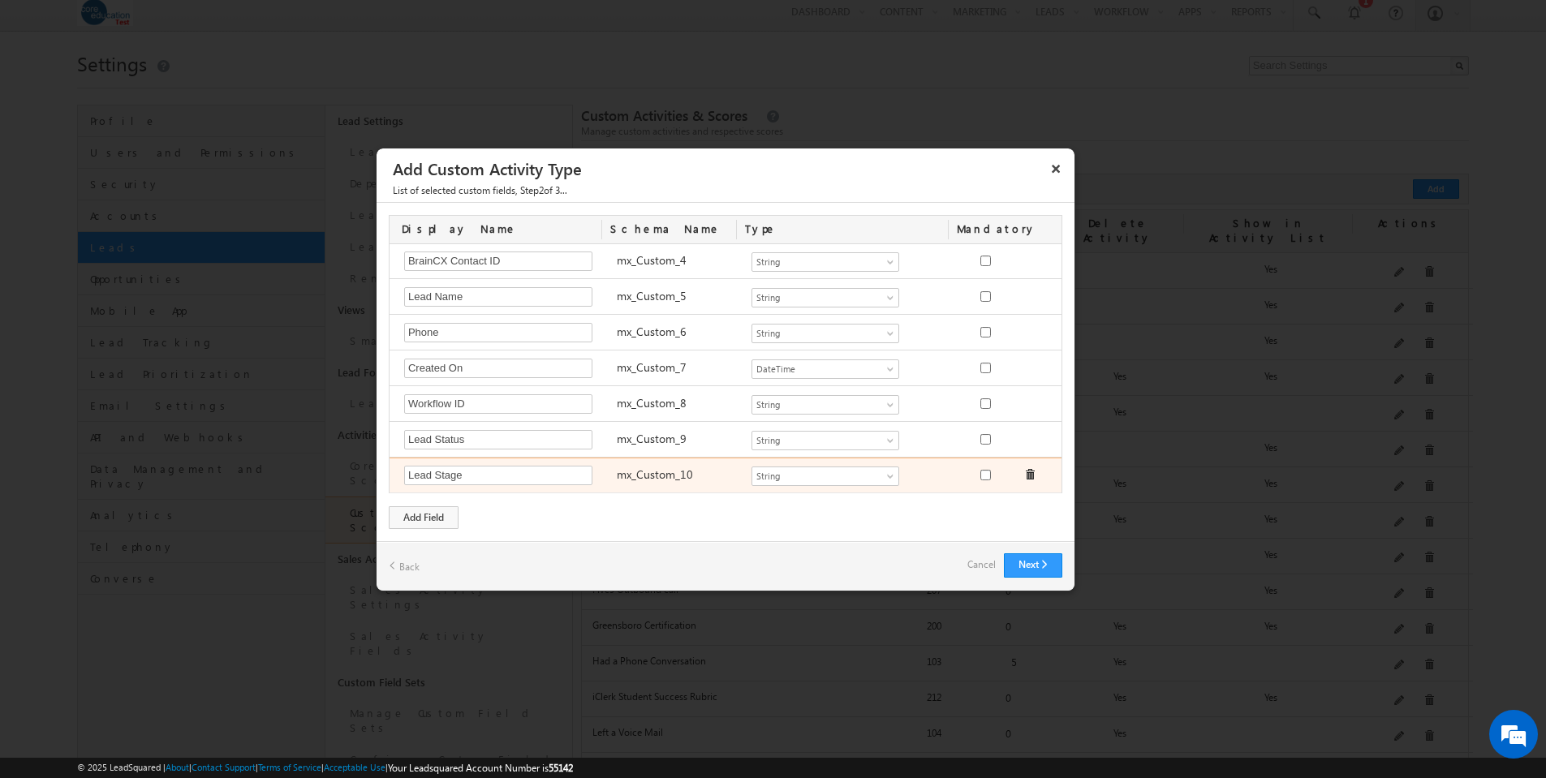
click at [1024, 472] on span at bounding box center [1029, 474] width 11 height 11
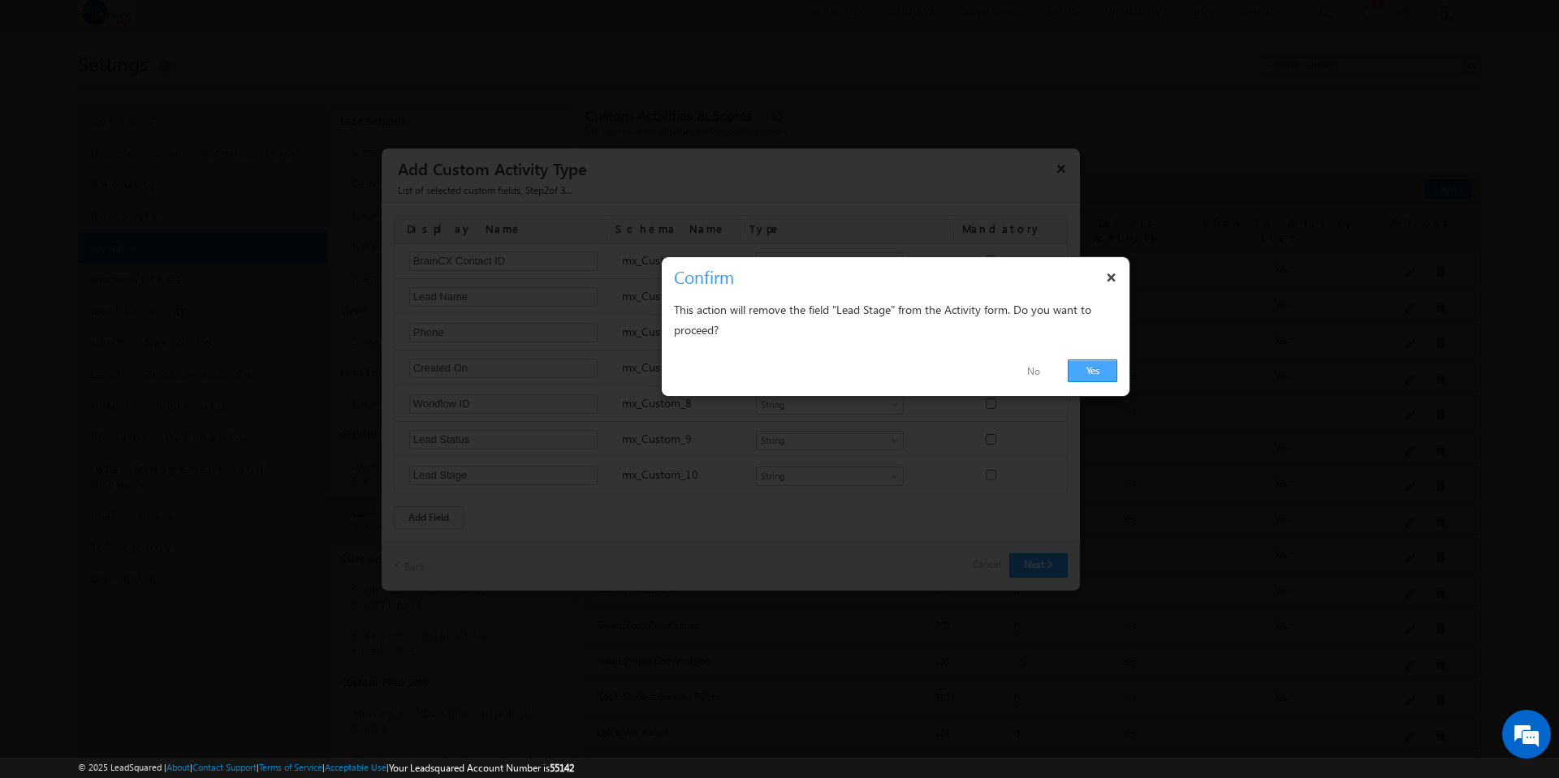
click at [1087, 372] on link "Yes" at bounding box center [1092, 371] width 50 height 23
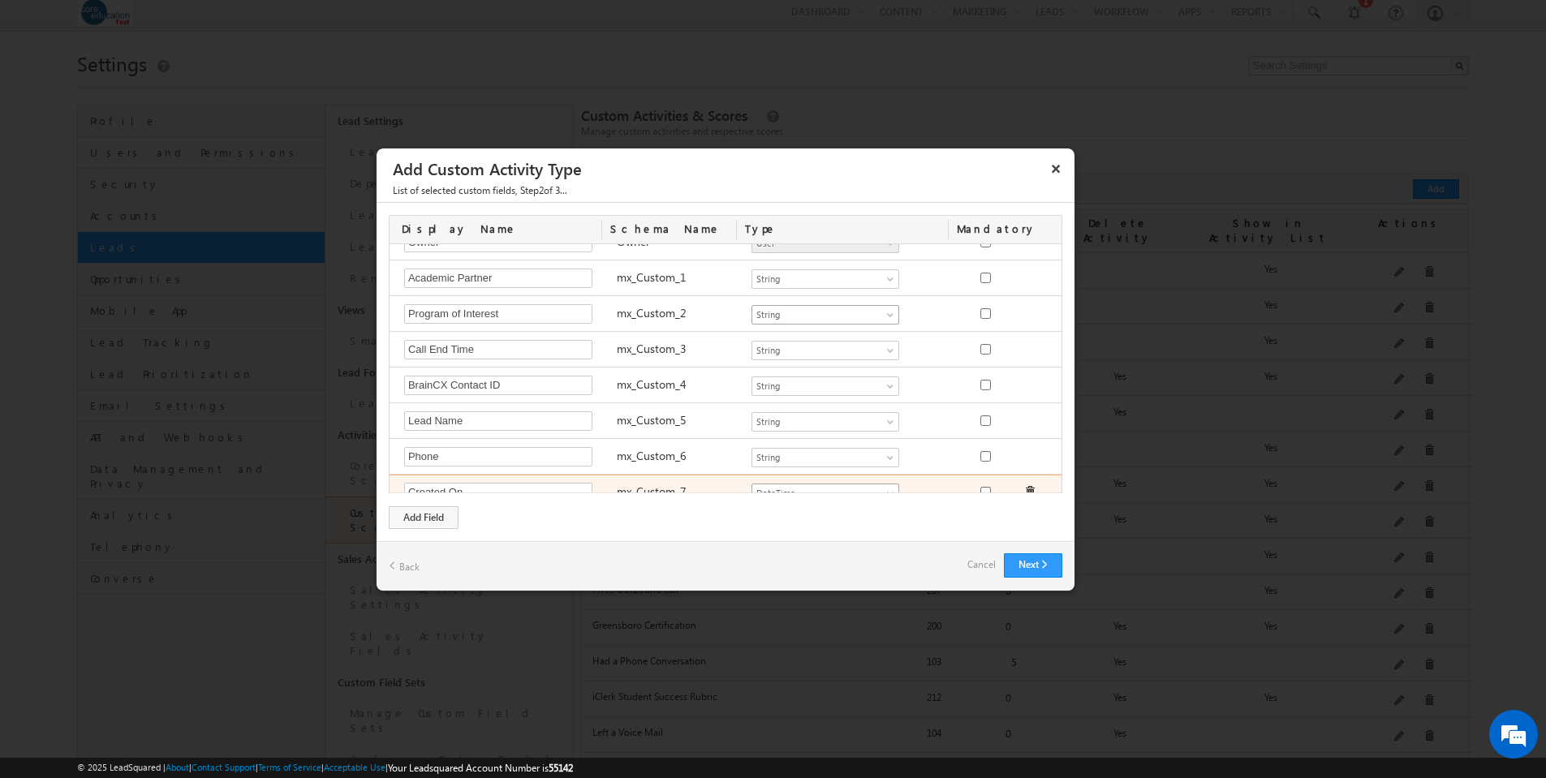
scroll to position [179, 0]
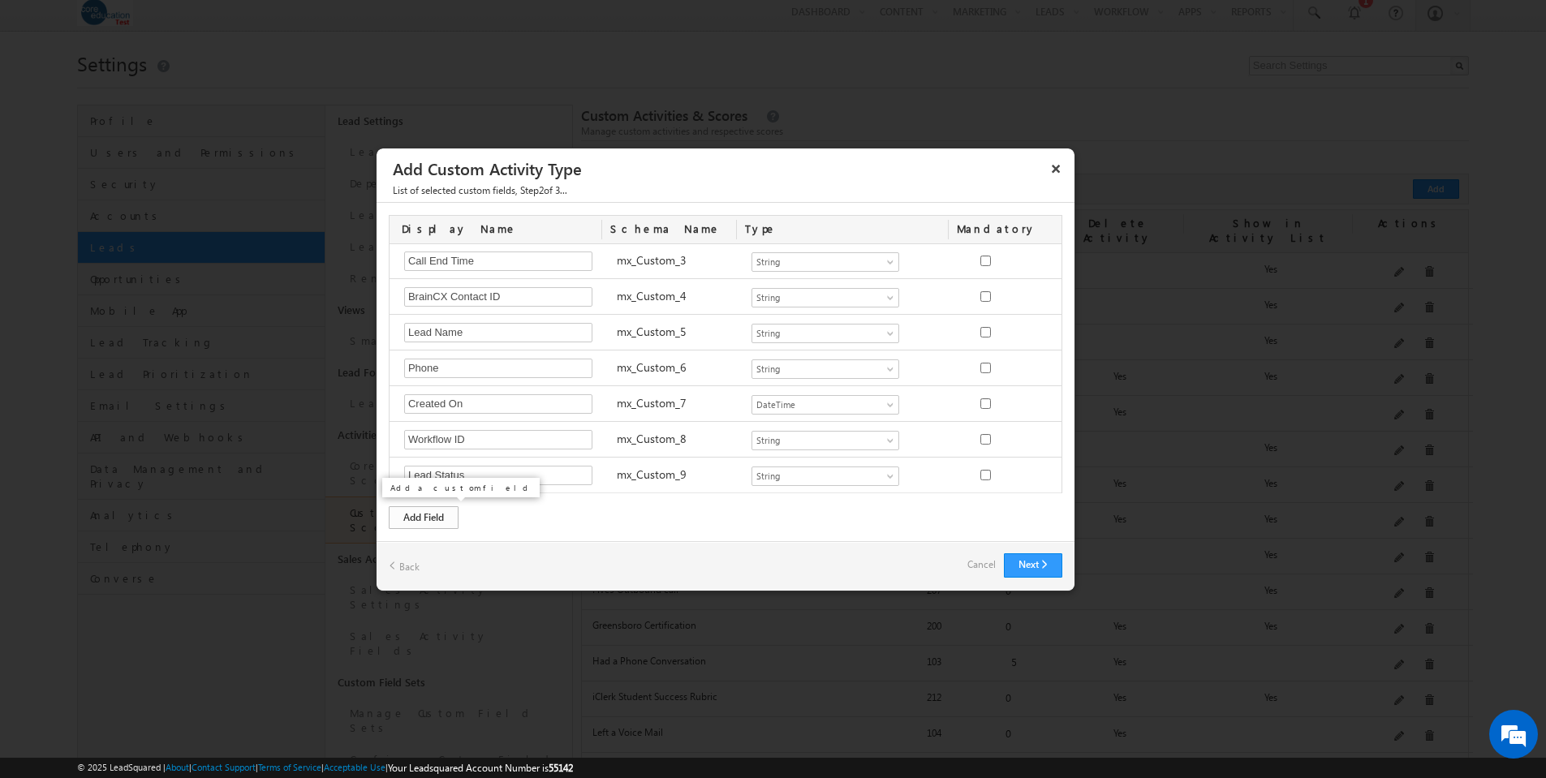
click at [441, 514] on div "Add Field" at bounding box center [424, 518] width 70 height 23
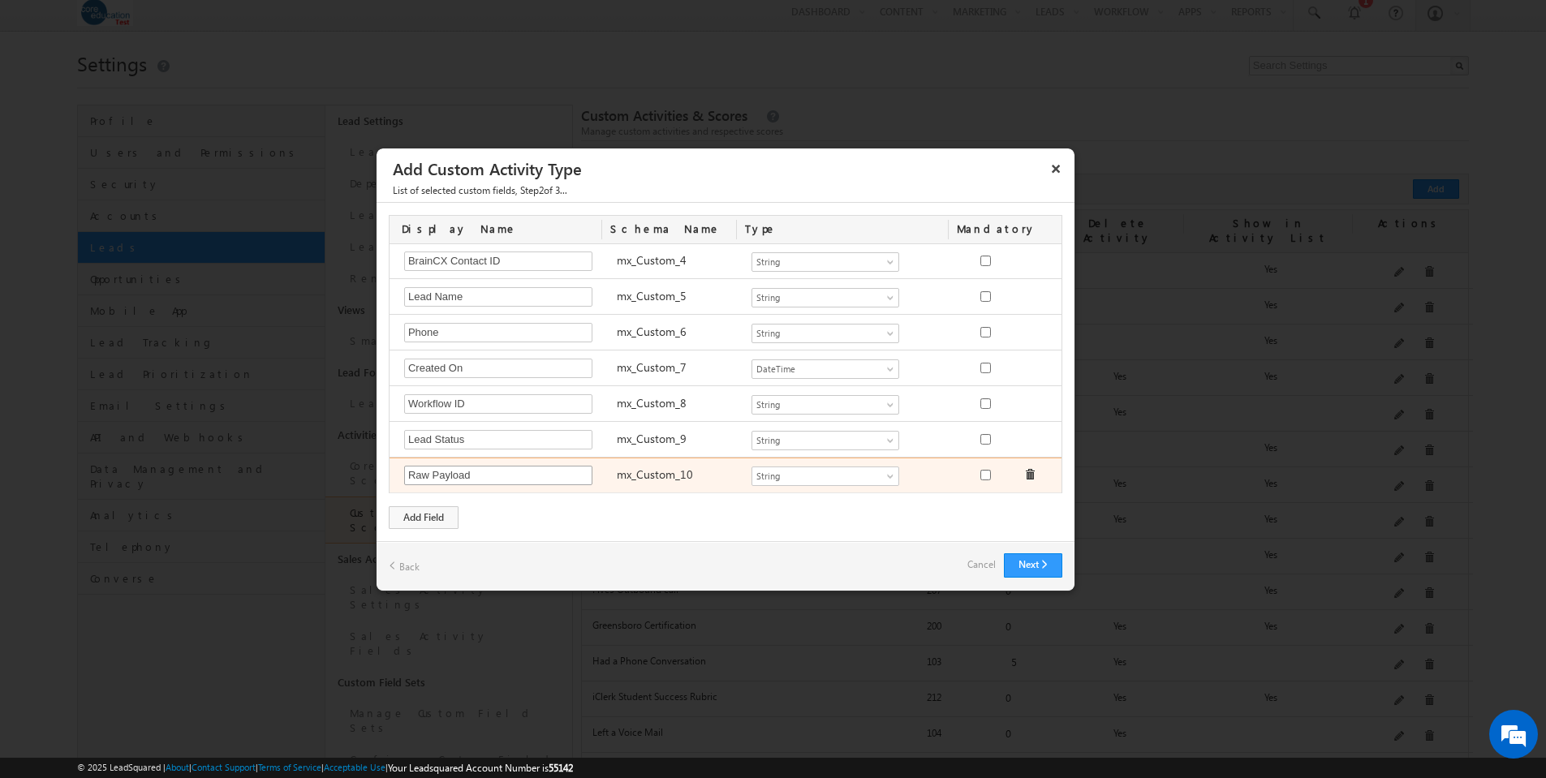
drag, startPoint x: 427, startPoint y: 474, endPoint x: 490, endPoint y: 483, distance: 63.9
click at [427, 474] on input "Raw Payload" at bounding box center [498, 475] width 188 height 19
type input "Received Payload"
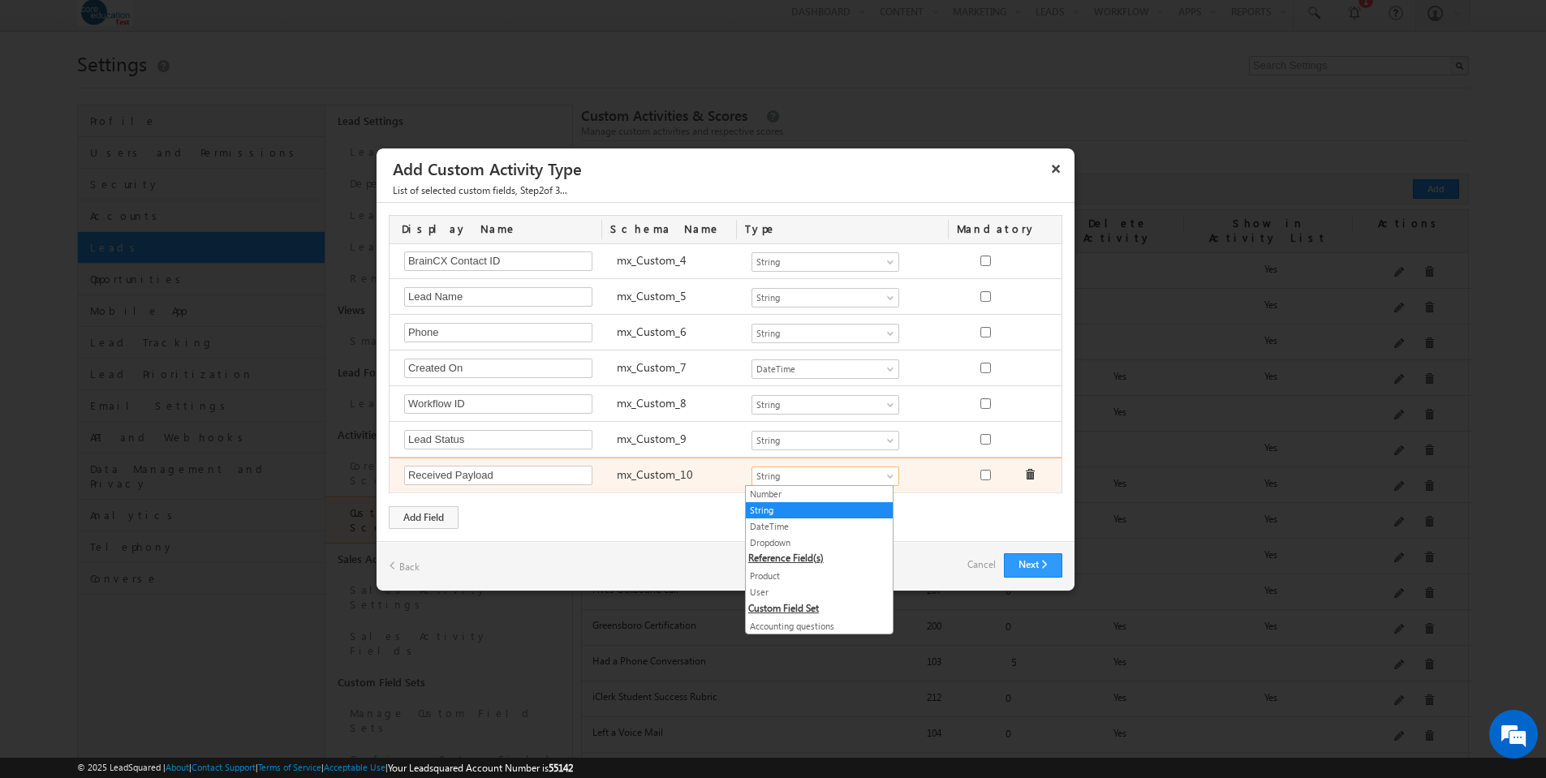
click at [886, 477] on span at bounding box center [892, 479] width 13 height 13
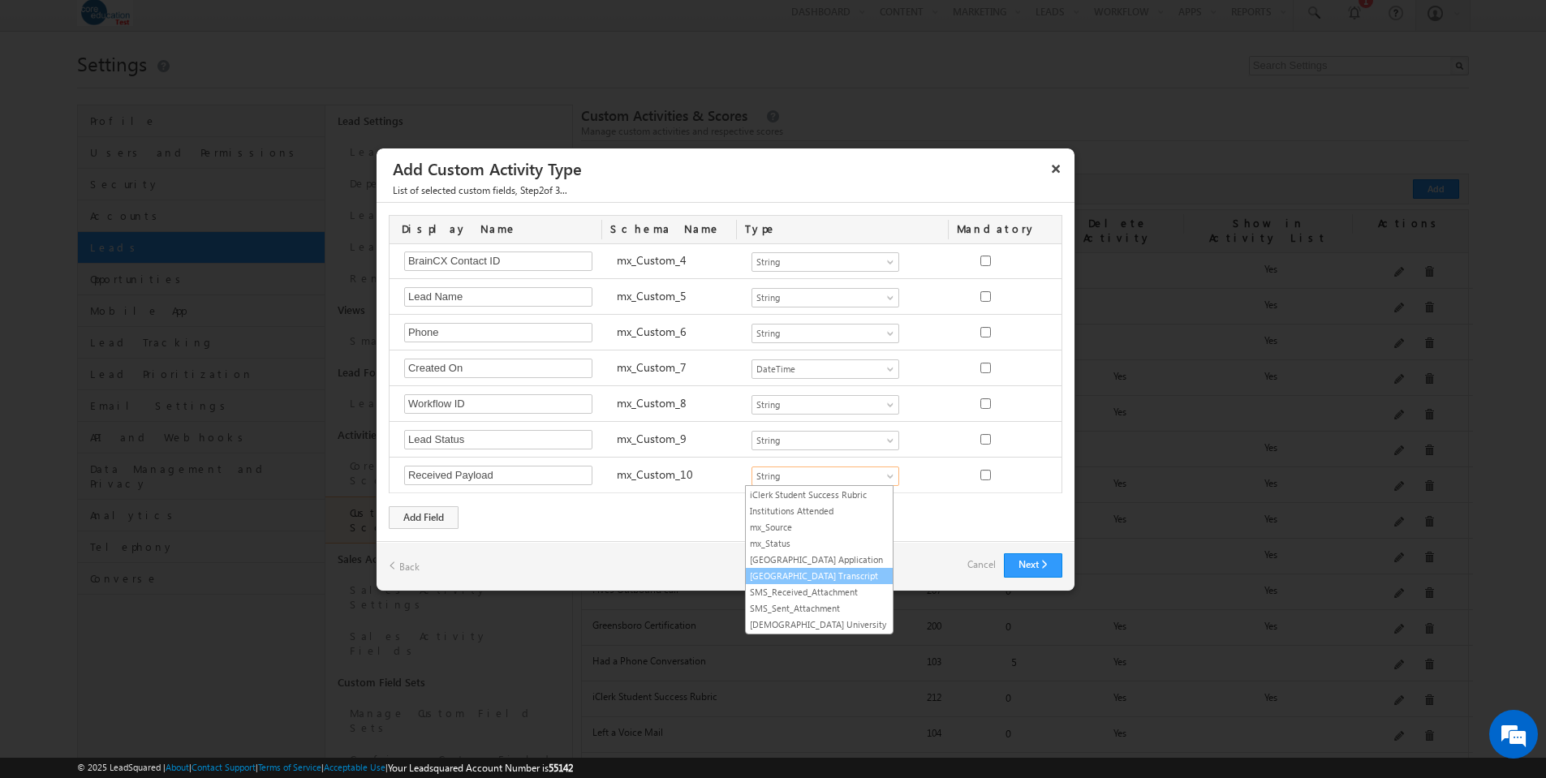
scroll to position [0, 0]
click at [780, 507] on link "String" at bounding box center [819, 510] width 147 height 15
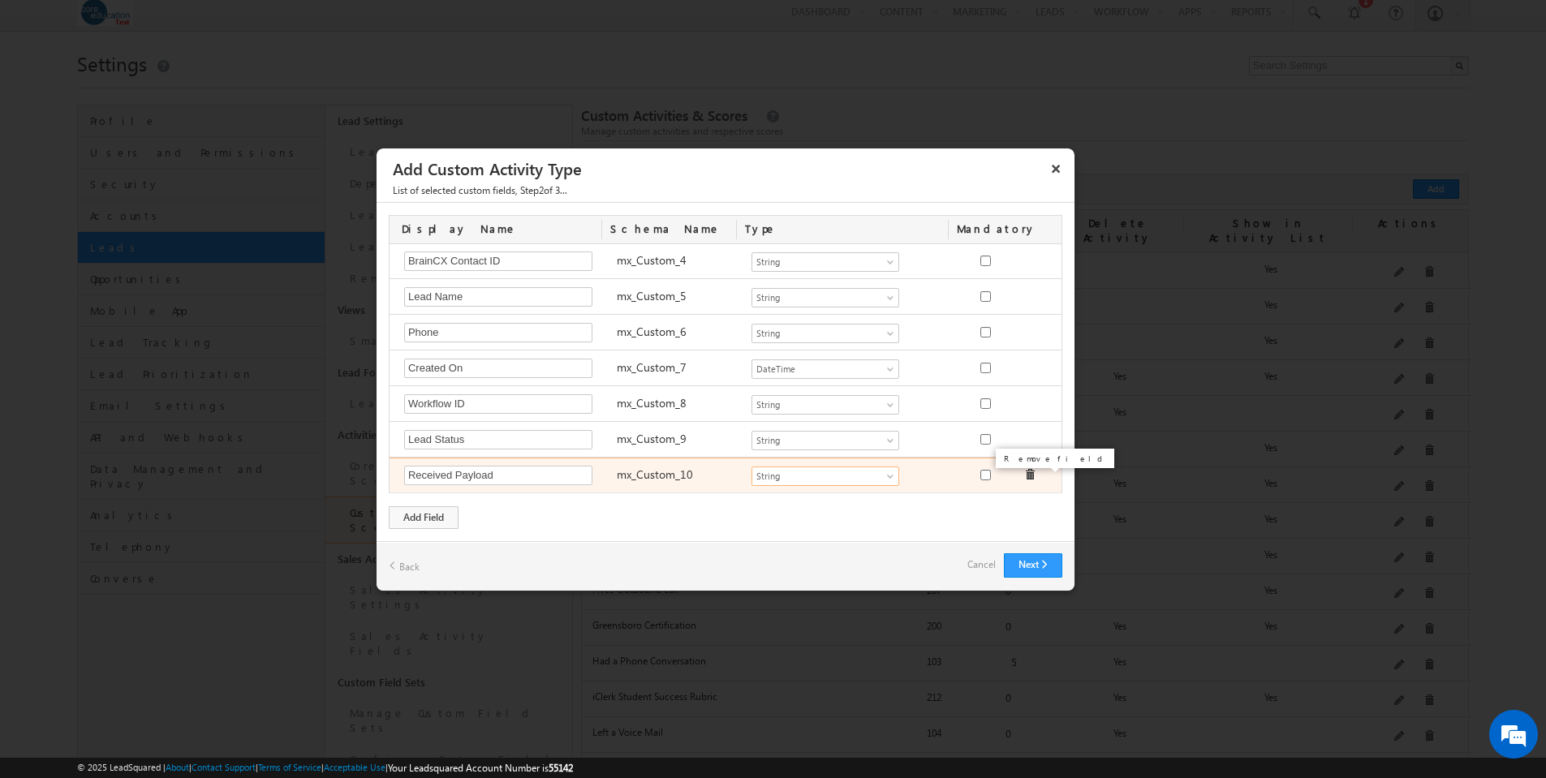
click at [1024, 472] on span at bounding box center [1029, 474] width 11 height 11
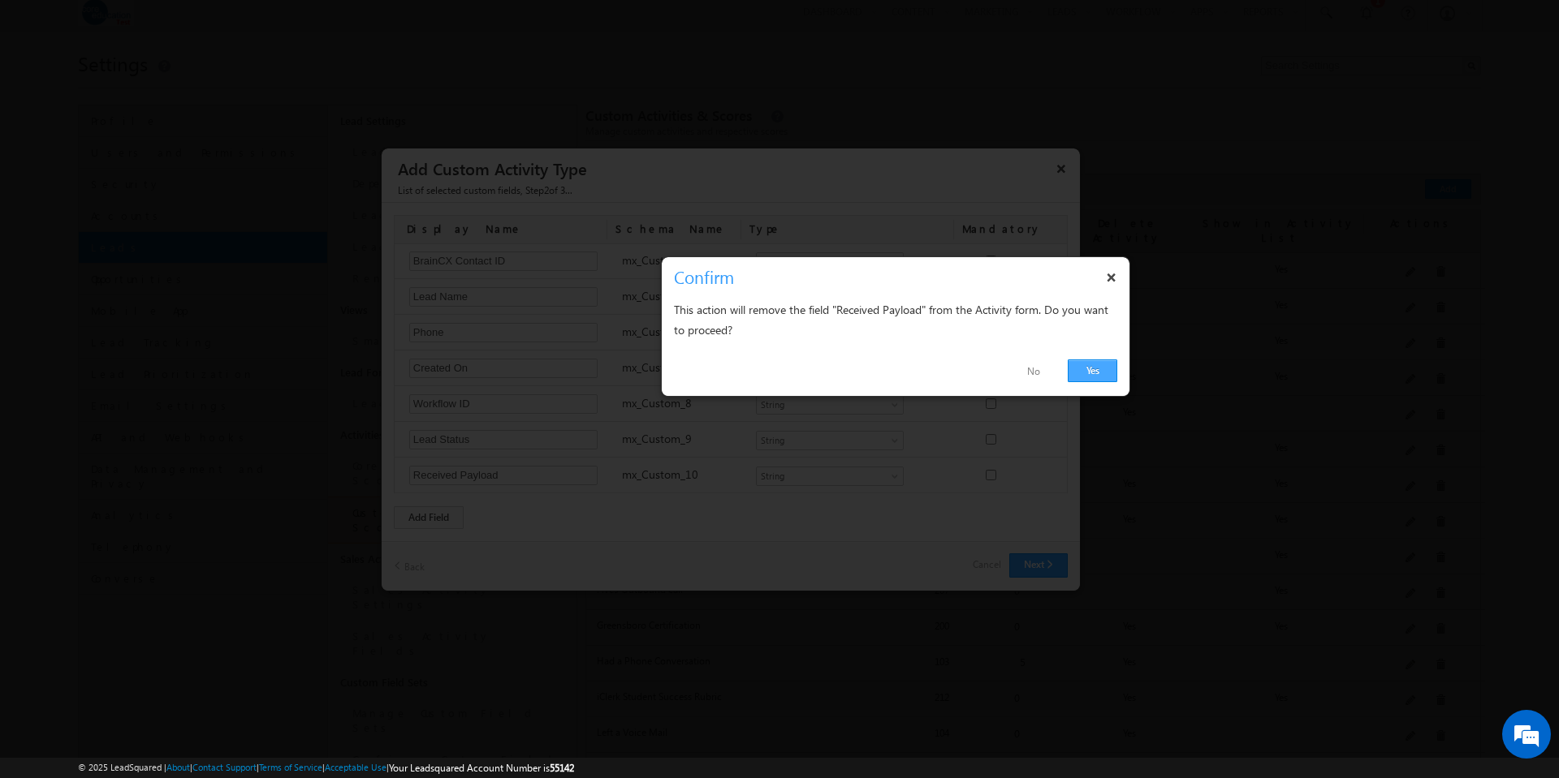
click at [1089, 369] on link "Yes" at bounding box center [1092, 371] width 50 height 23
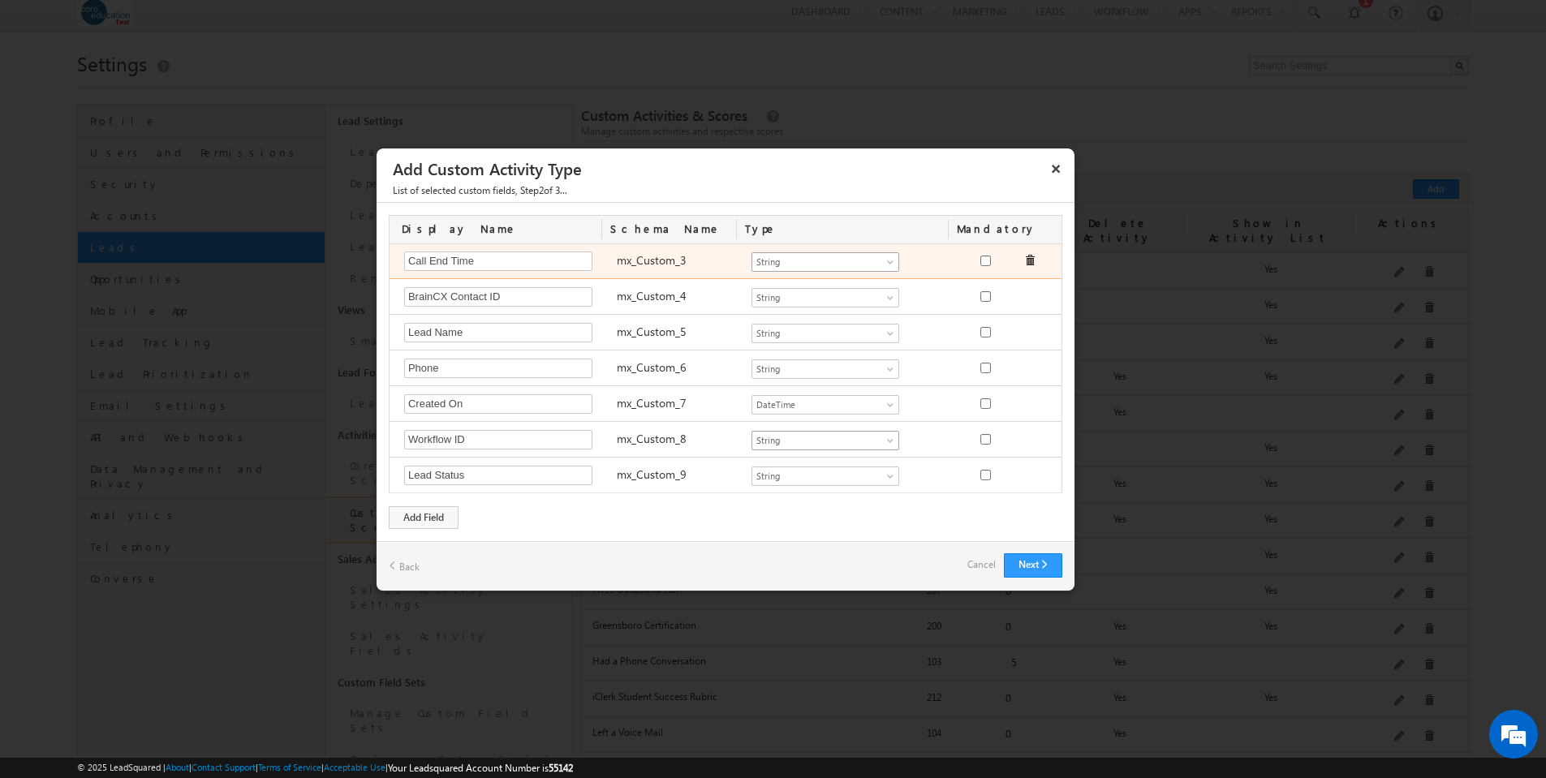
scroll to position [10, 0]
click at [1043, 569] on button "Next" at bounding box center [1033, 566] width 58 height 24
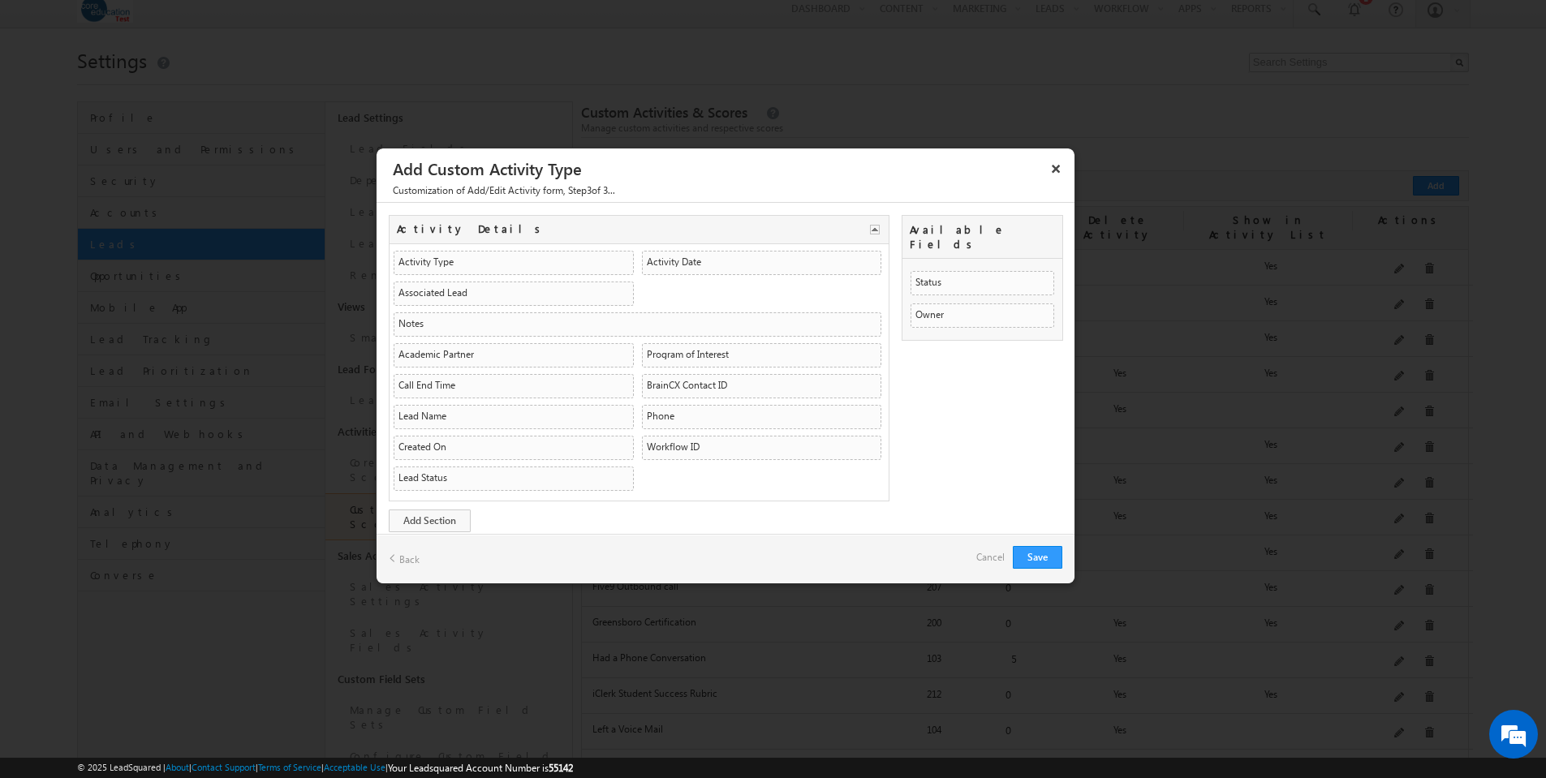
click at [405, 561] on link "Back" at bounding box center [404, 558] width 31 height 25
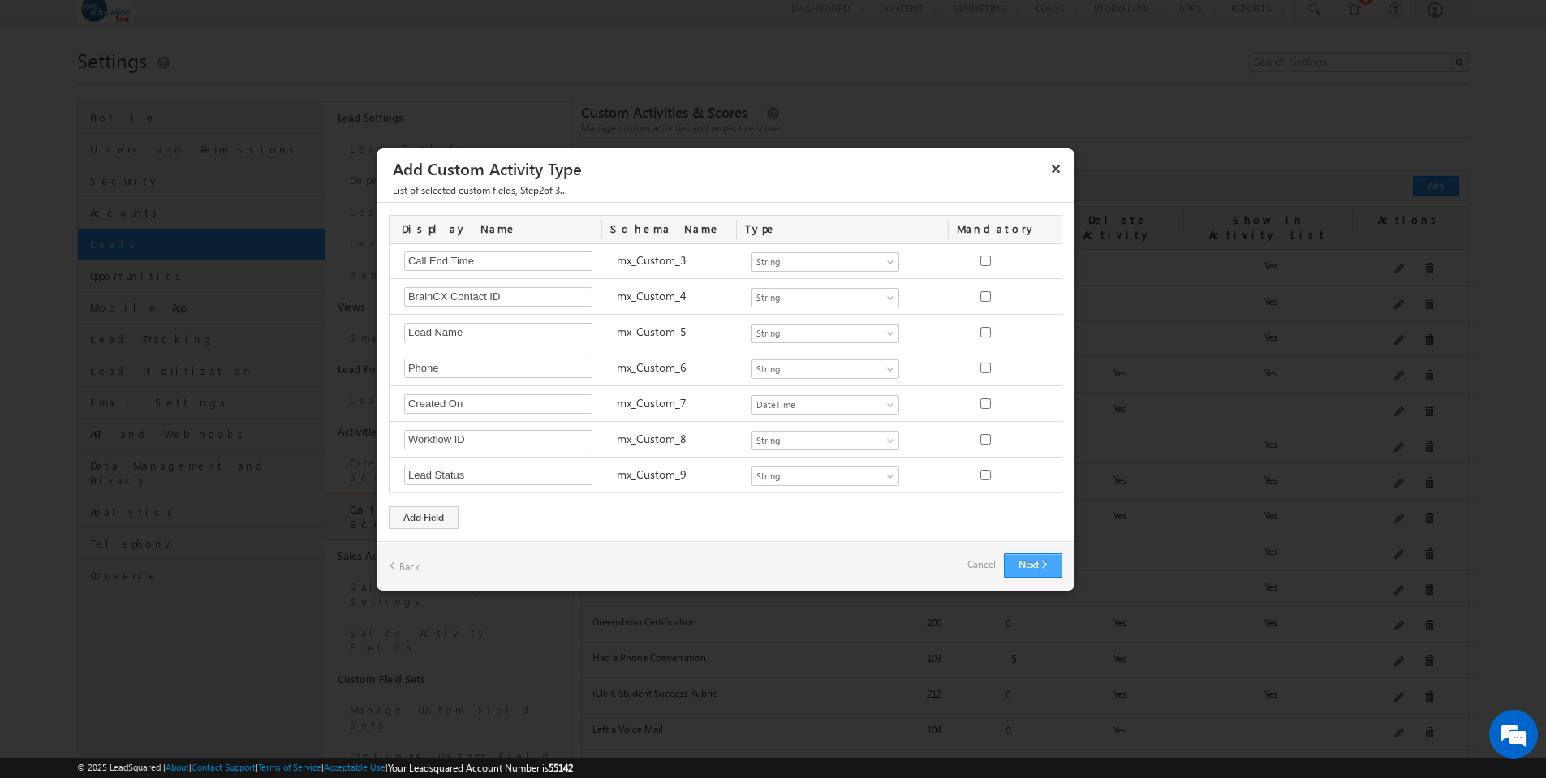
click at [1042, 568] on button "Next" at bounding box center [1033, 566] width 58 height 24
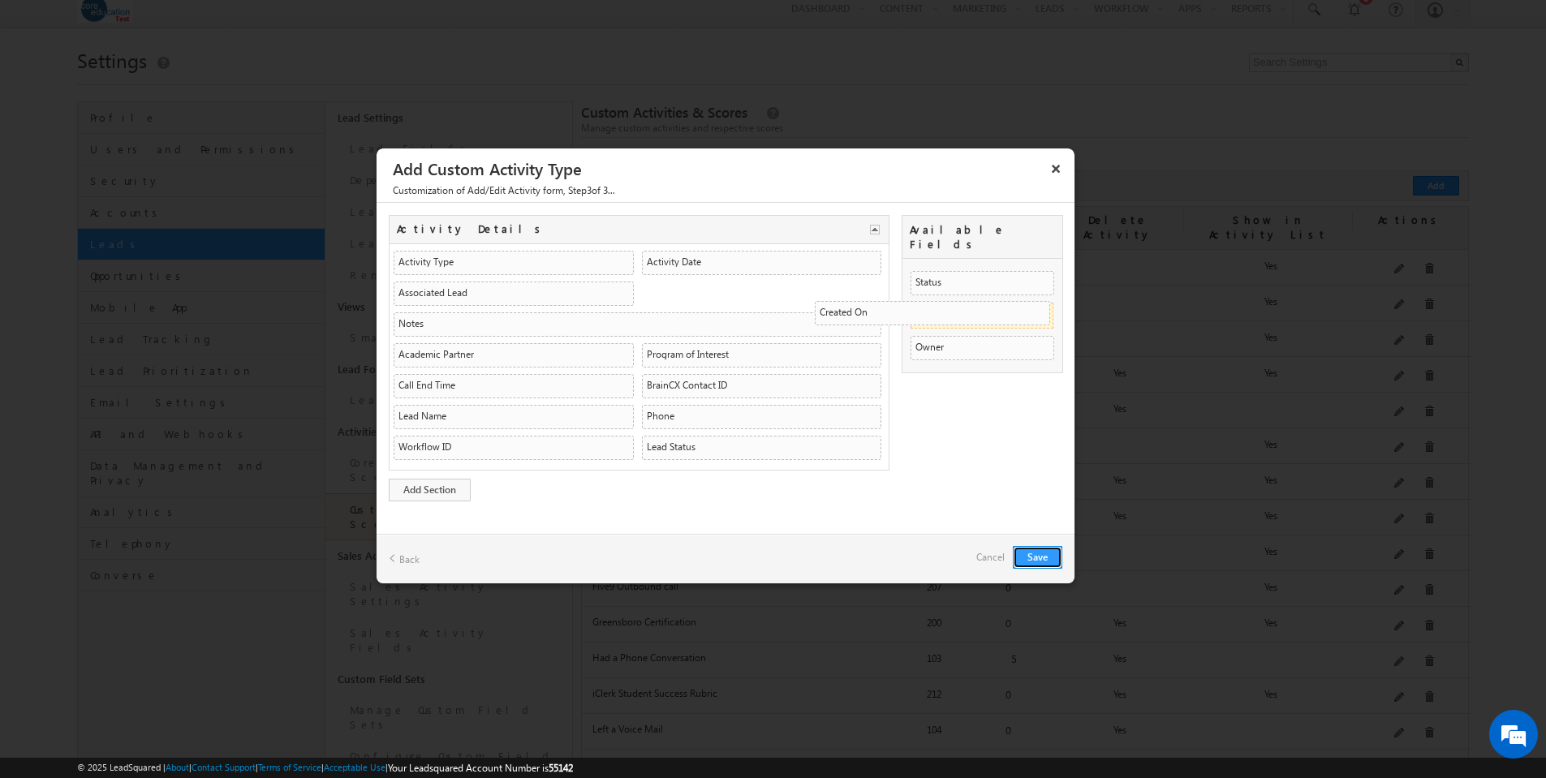
drag, startPoint x: 467, startPoint y: 445, endPoint x: 1102, endPoint y: 310, distance: 649.7
drag, startPoint x: 705, startPoint y: 383, endPoint x: 788, endPoint y: 442, distance: 101.8
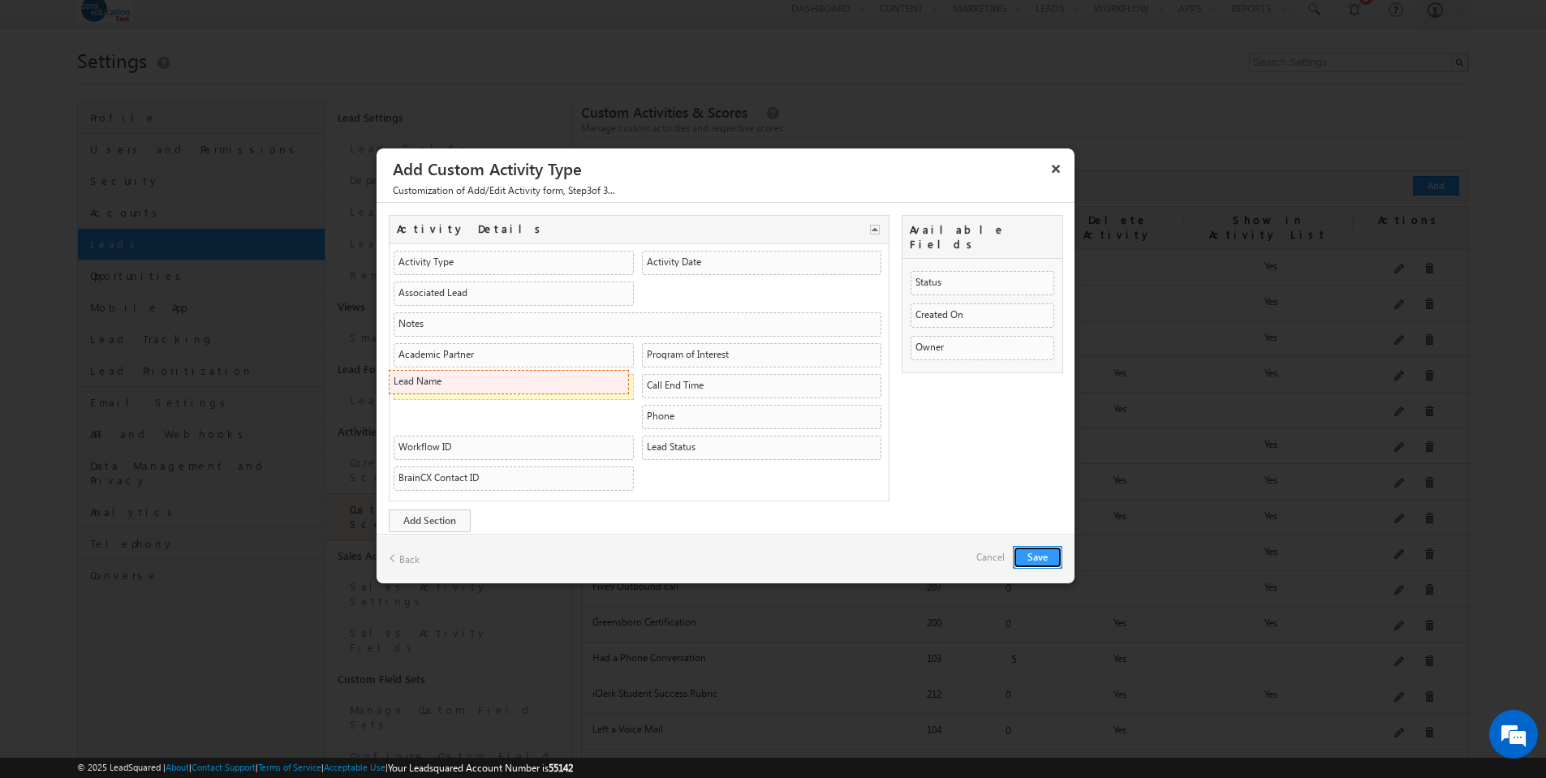
drag, startPoint x: 752, startPoint y: 387, endPoint x: 570, endPoint y: 390, distance: 182.7
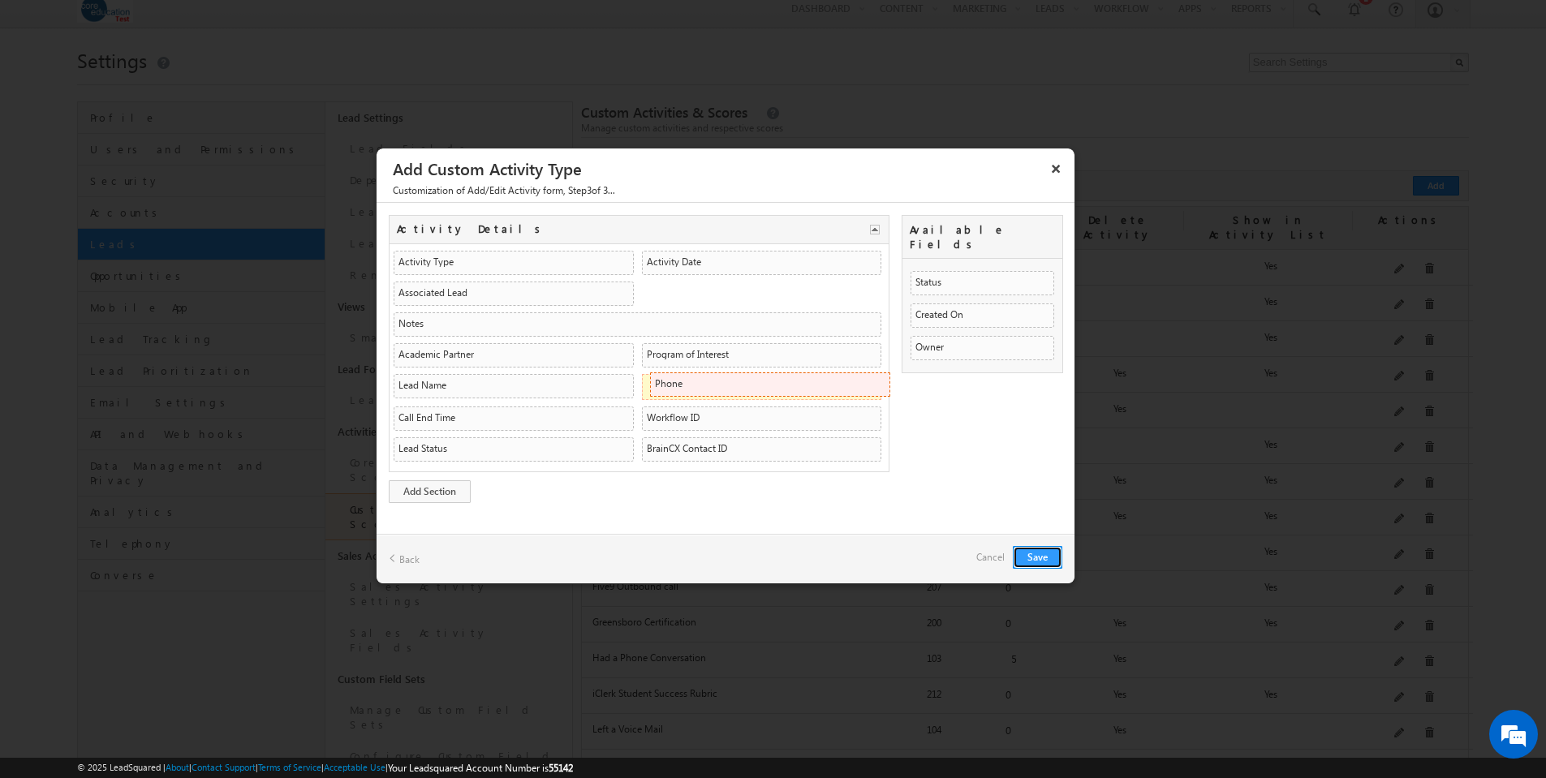
drag, startPoint x: 527, startPoint y: 421, endPoint x: 874, endPoint y: 389, distance: 348.9
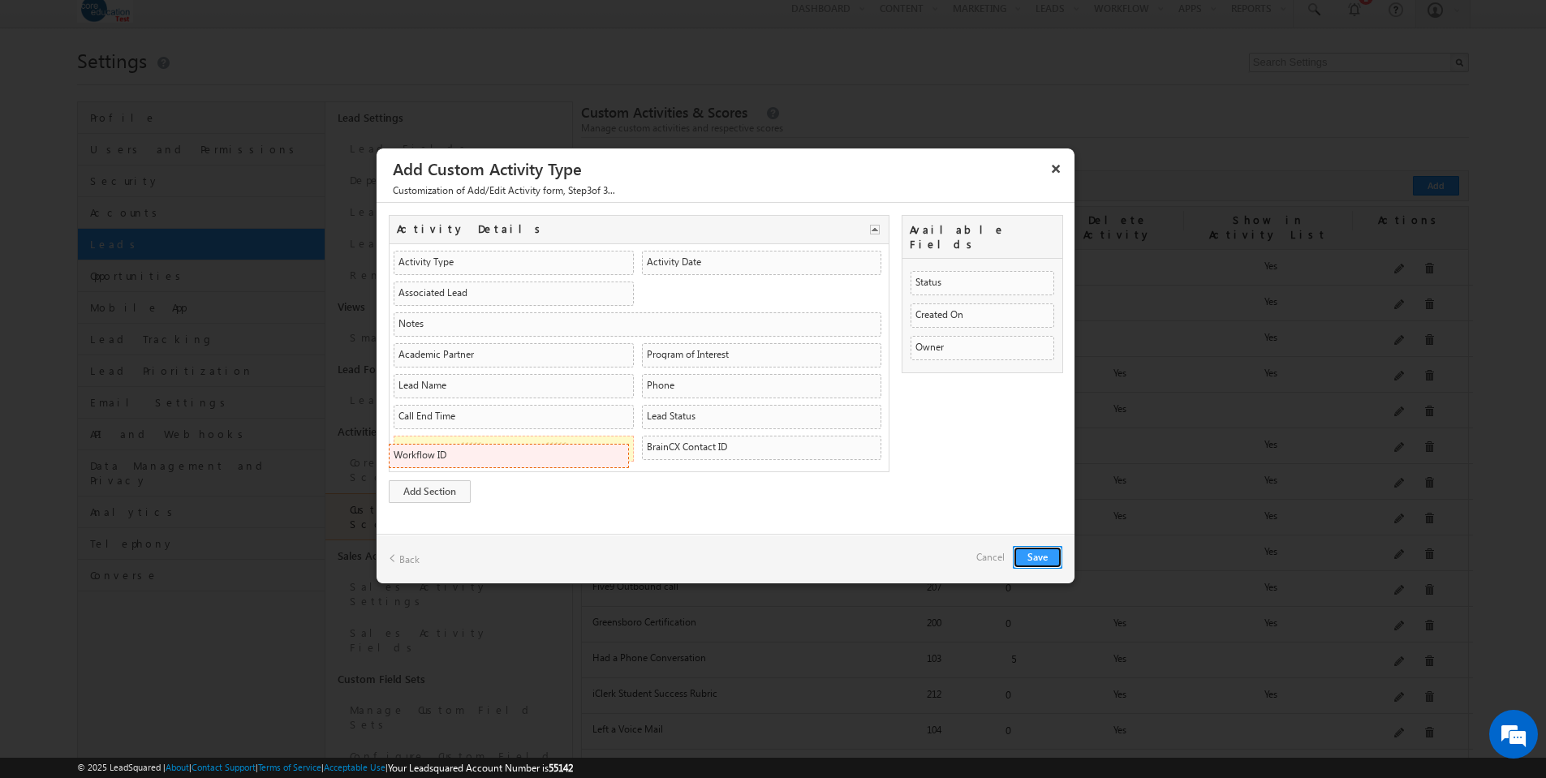
drag, startPoint x: 717, startPoint y: 412, endPoint x: 555, endPoint y: 451, distance: 166.0
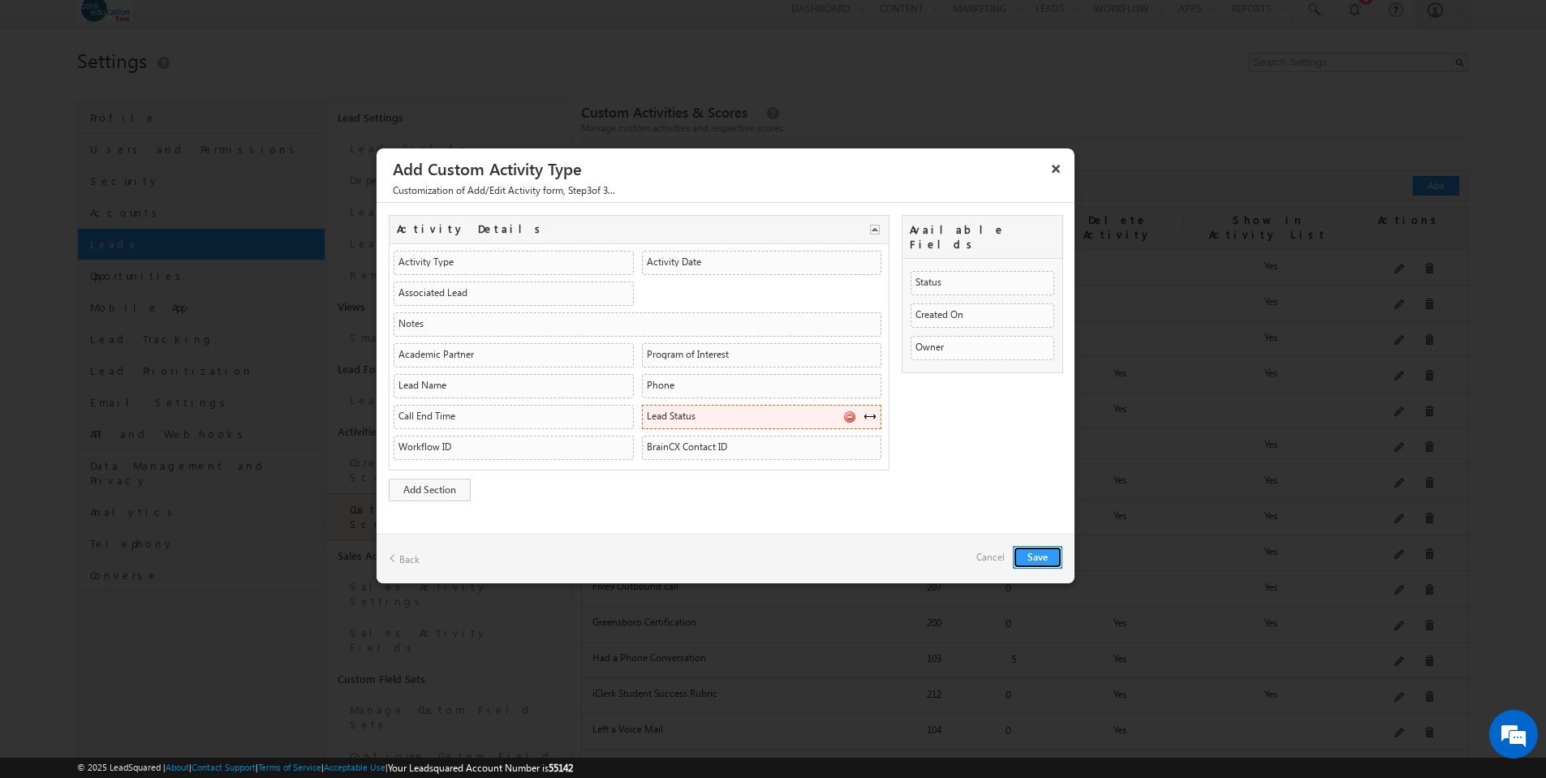
click at [750, 416] on li "Lead Status mx_Custom_9 String String" at bounding box center [762, 417] width 240 height 24
click at [1041, 557] on button "Save" at bounding box center [1038, 557] width 50 height 23
